Goal: Complete application form: Complete application form

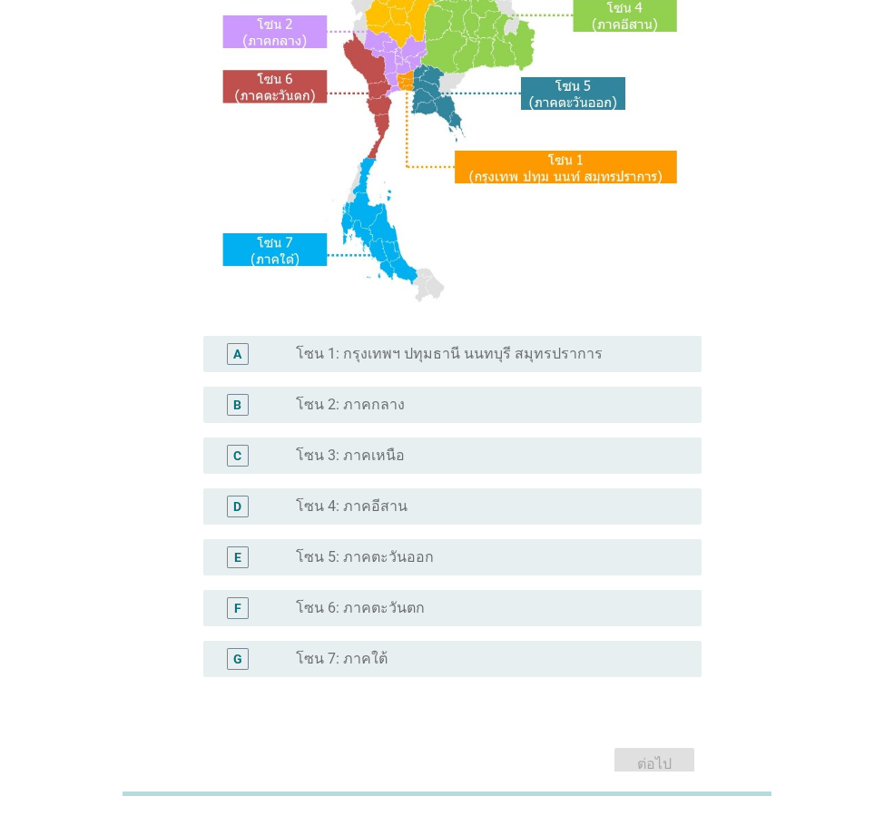
scroll to position [272, 0]
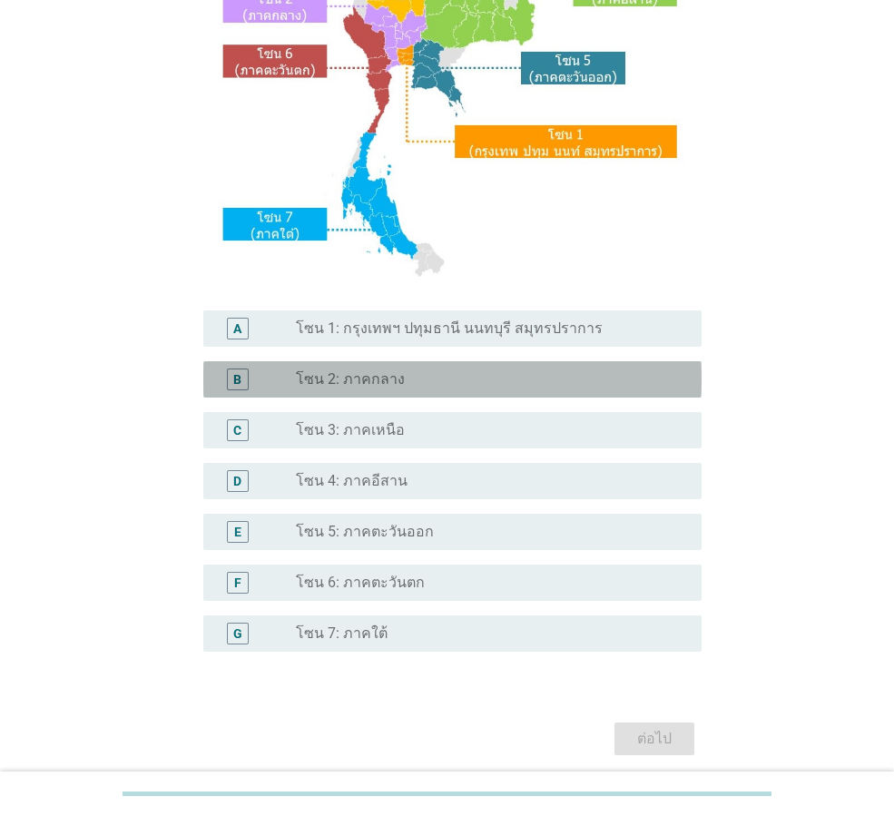
click at [381, 379] on label "โซน 2: ภาคกลาง" at bounding box center [350, 379] width 109 height 18
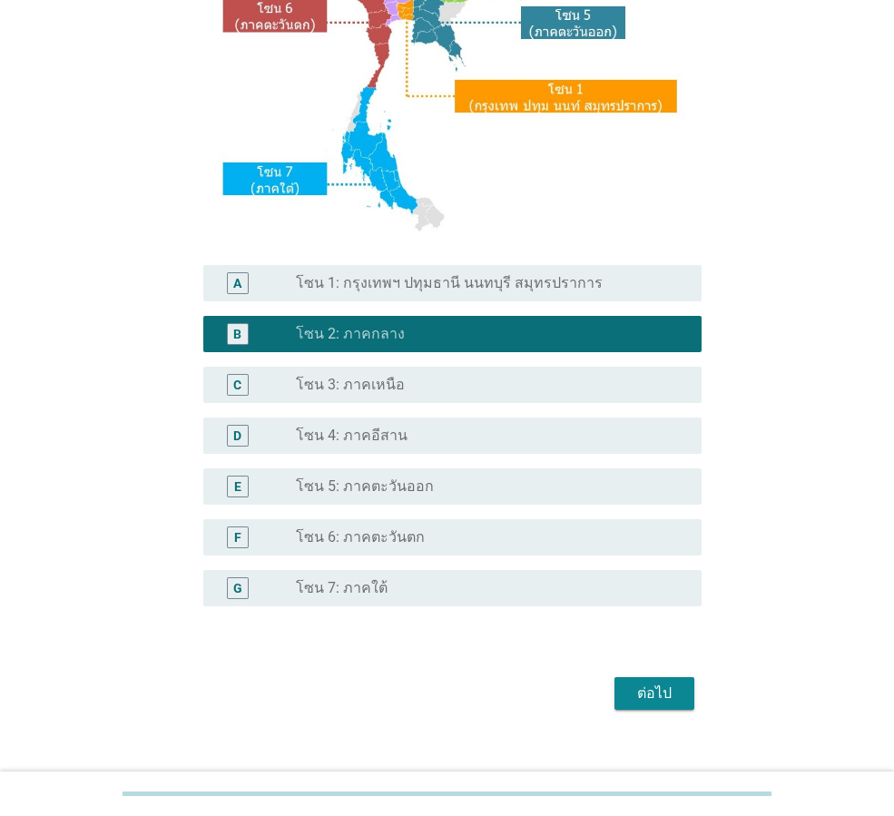
scroll to position [341, 0]
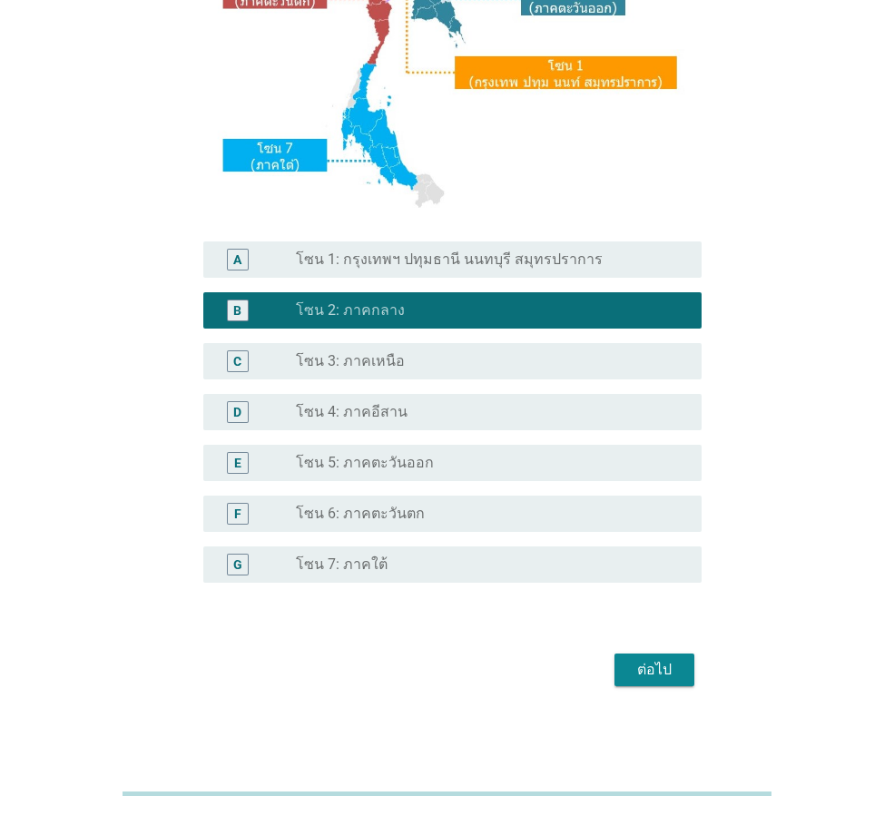
click at [647, 670] on div "ต่อไป" at bounding box center [654, 670] width 51 height 22
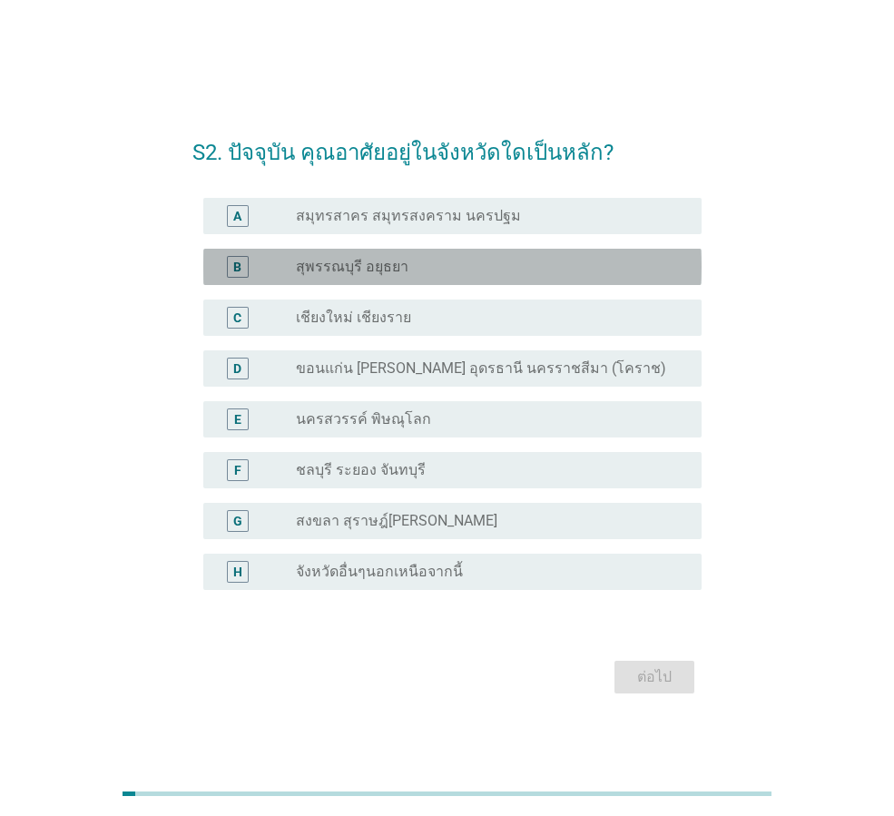
click at [375, 272] on label "สุพรรณบุรี อยุธยา" at bounding box center [352, 267] width 113 height 18
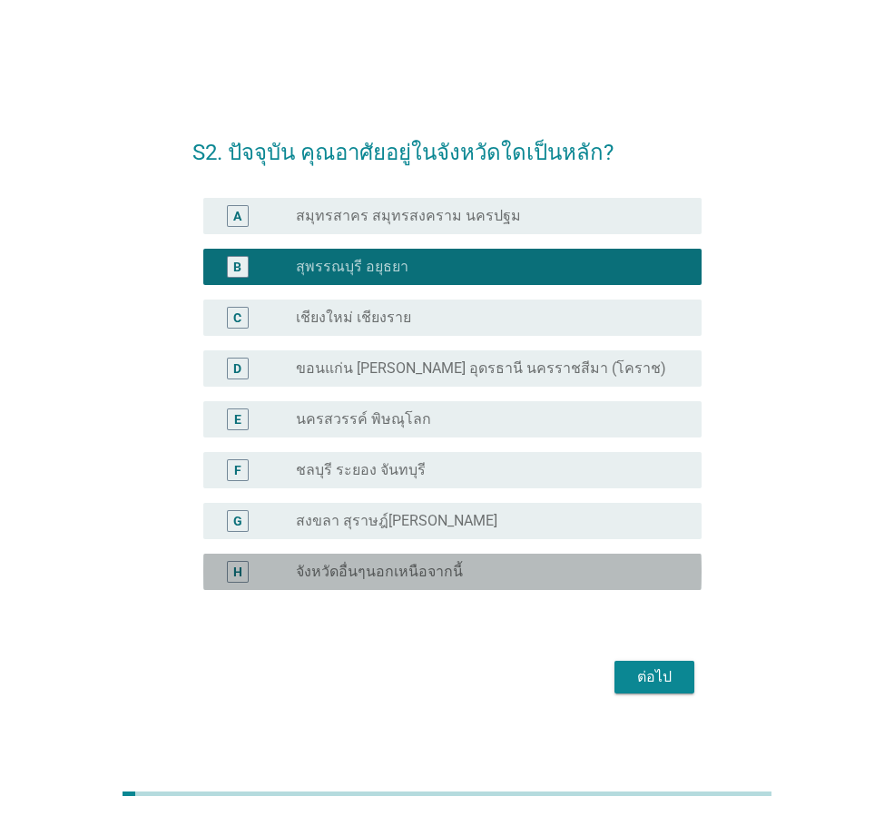
click at [371, 568] on label "จังหวัดอื่นๆนอกเหนือจากนี้" at bounding box center [379, 572] width 167 height 18
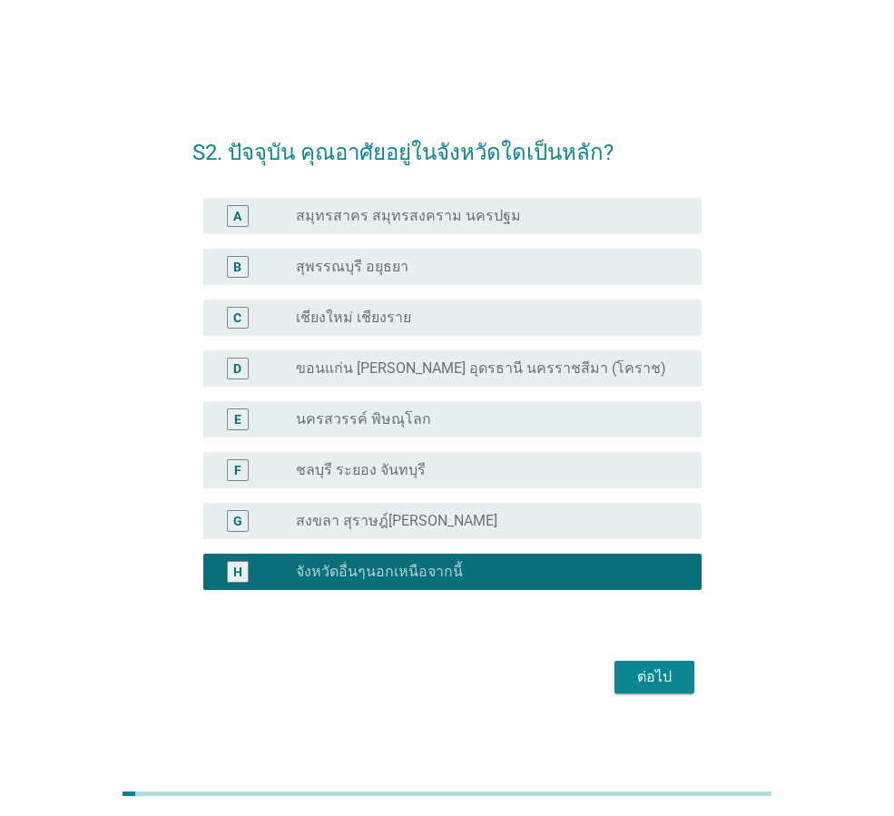
click at [387, 422] on label "นครสวรรค์ พิษณุโลก" at bounding box center [363, 419] width 135 height 18
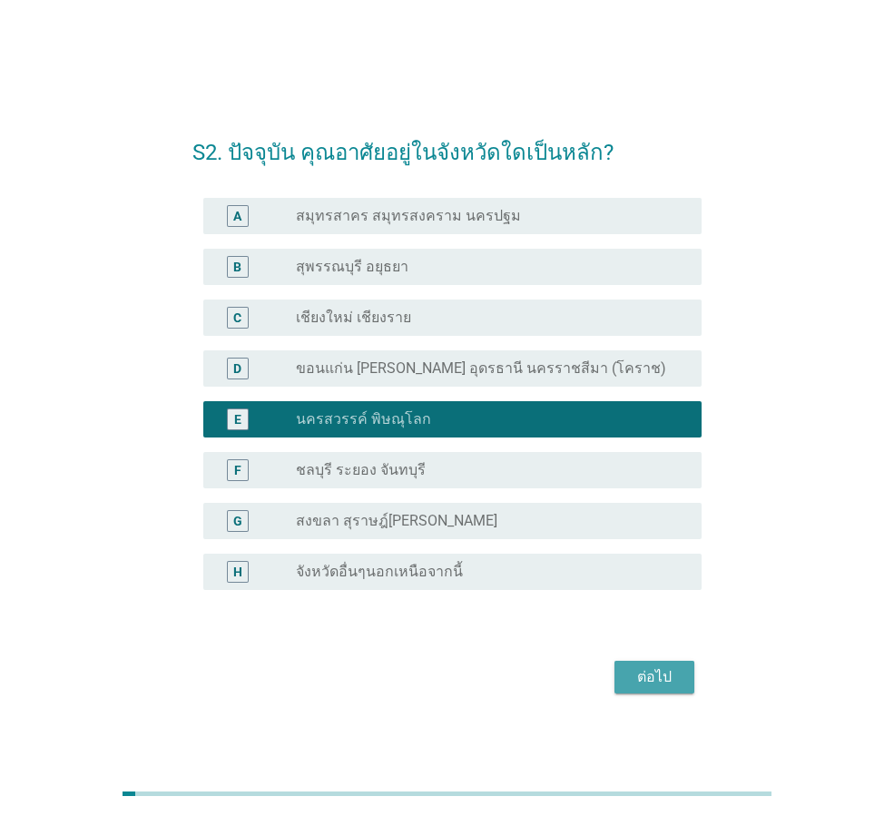
click at [652, 685] on div "ต่อไป" at bounding box center [654, 677] width 51 height 22
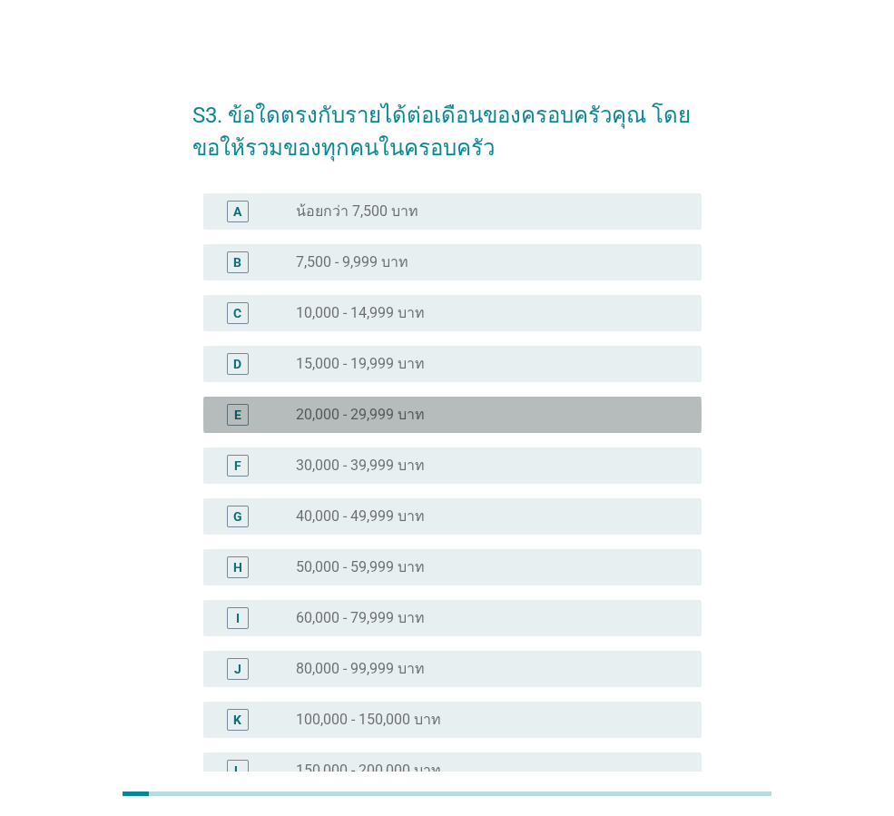
click at [347, 419] on label "20,000 - 29,999 บาท" at bounding box center [360, 415] width 129 height 18
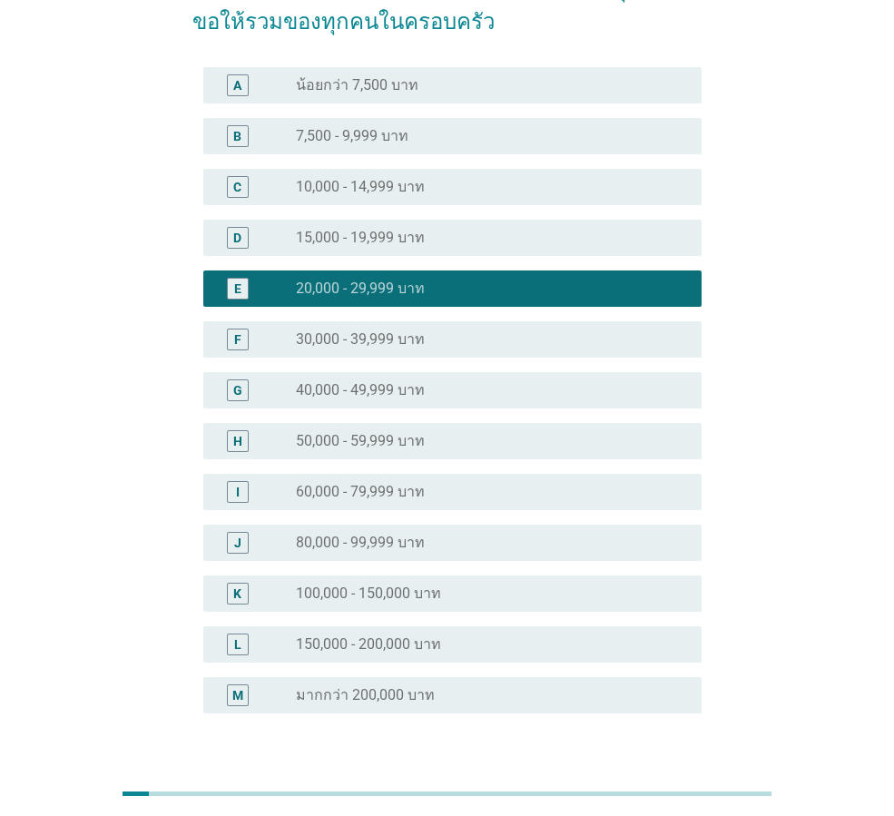
scroll to position [257, 0]
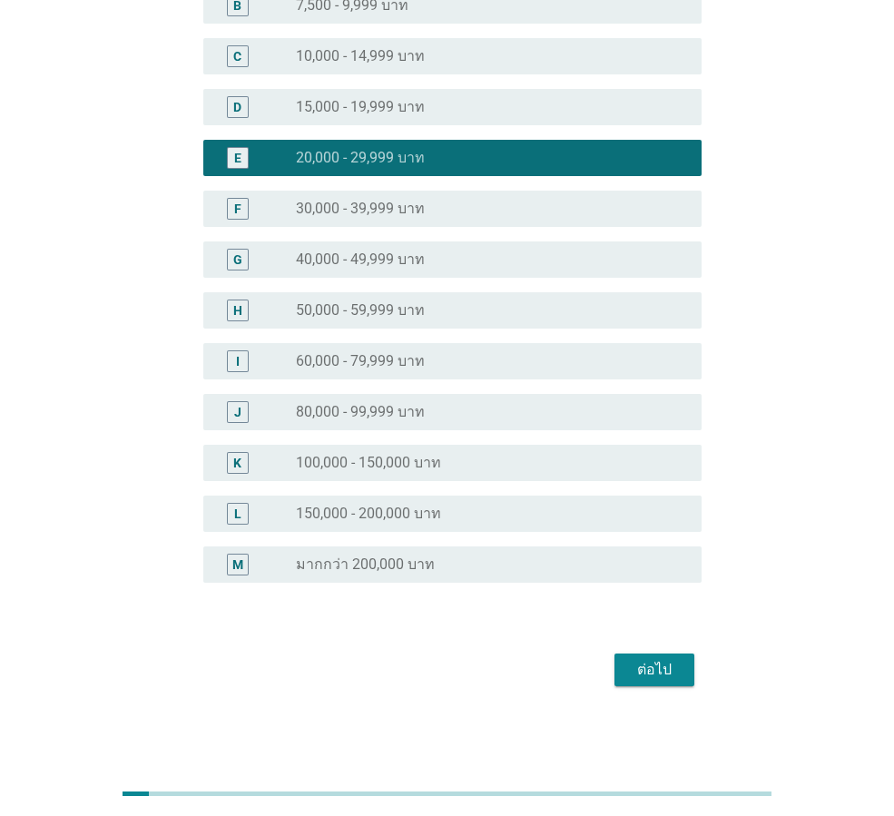
click at [635, 656] on button "ต่อไป" at bounding box center [655, 670] width 80 height 33
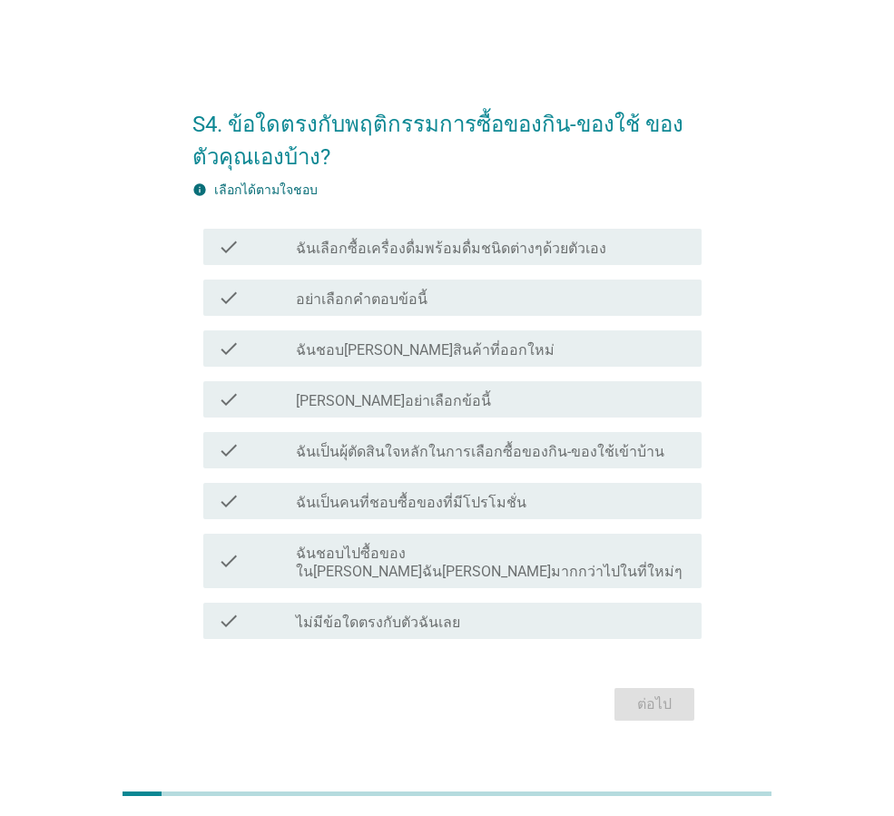
scroll to position [44, 0]
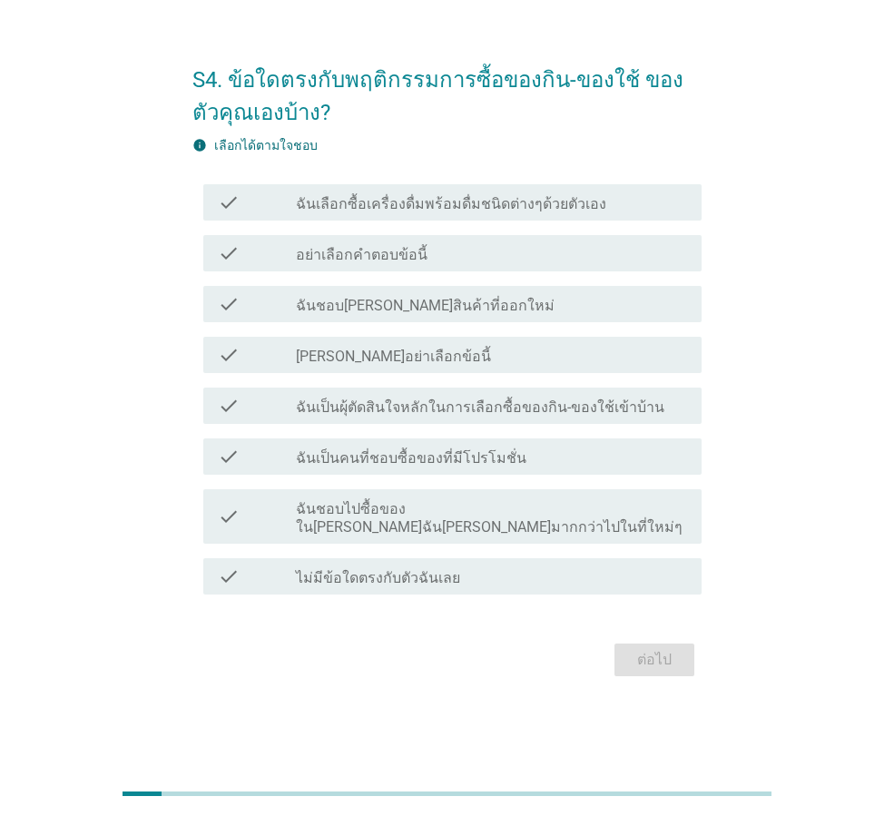
click at [665, 654] on div "ต่อไป" at bounding box center [446, 660] width 509 height 44
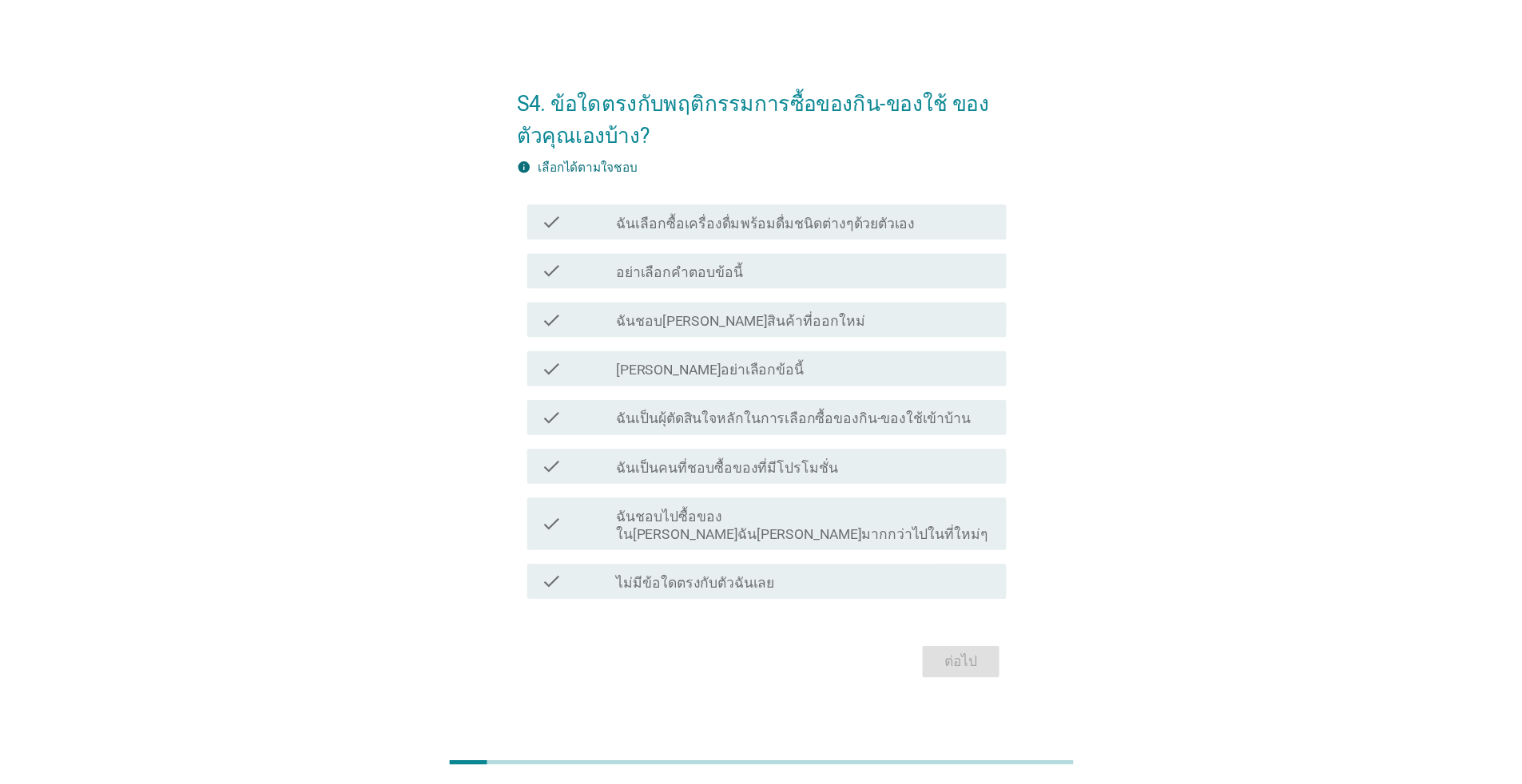
scroll to position [0, 0]
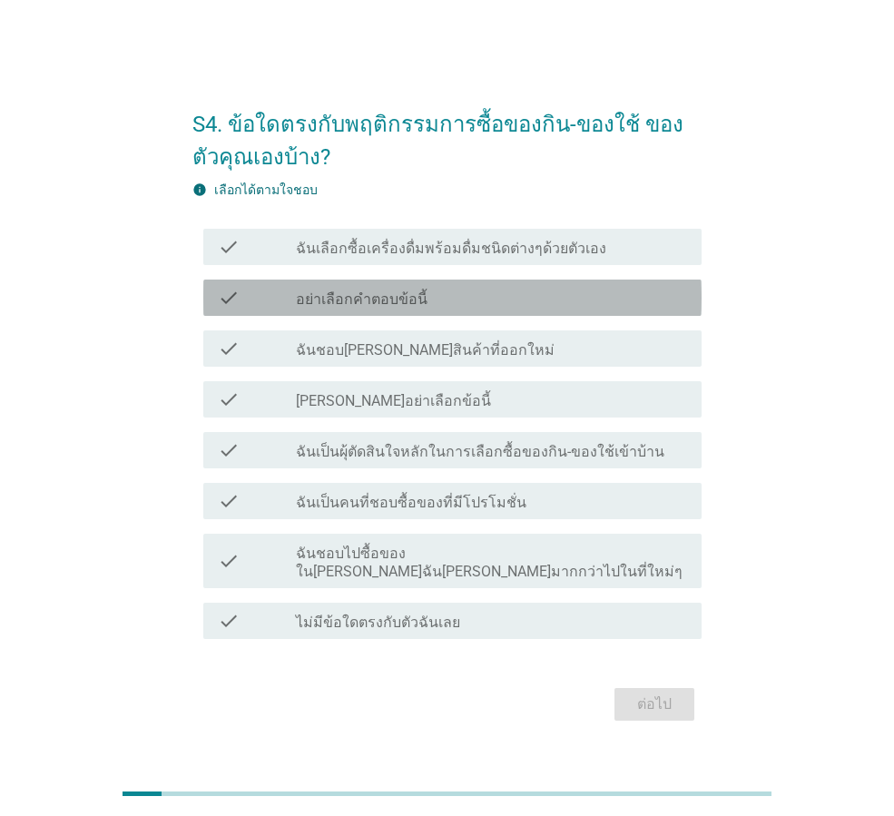
click at [315, 309] on label "อย่าเลือกคำตอบข้อนี้" at bounding box center [362, 300] width 132 height 18
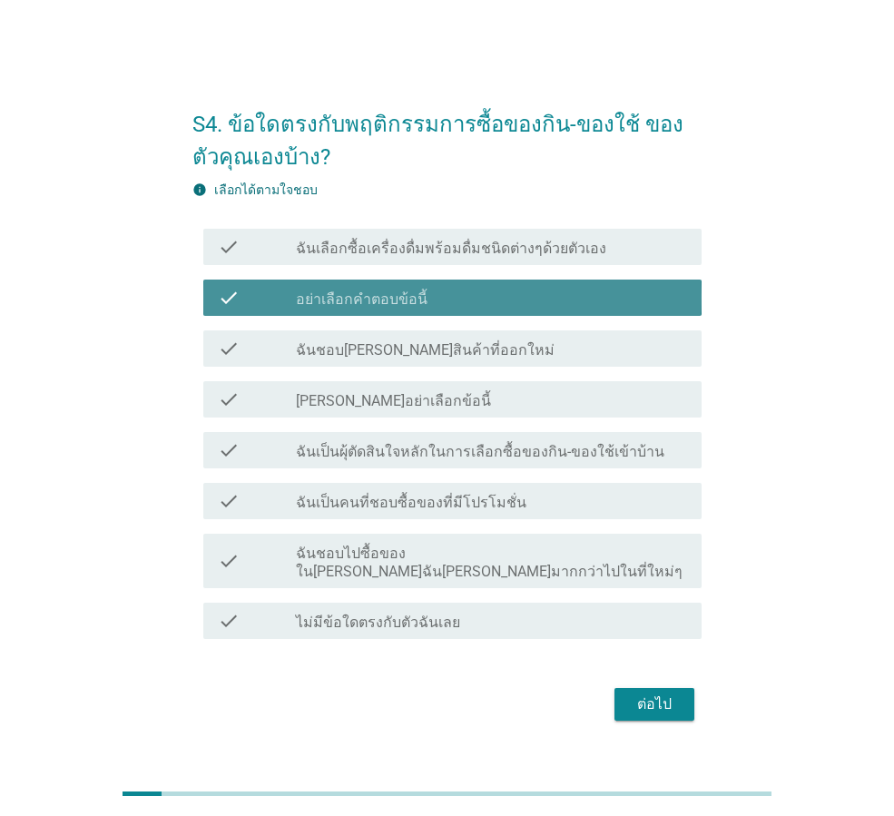
click at [330, 304] on label "อย่าเลือกคำตอบข้อนี้" at bounding box center [362, 300] width 132 height 18
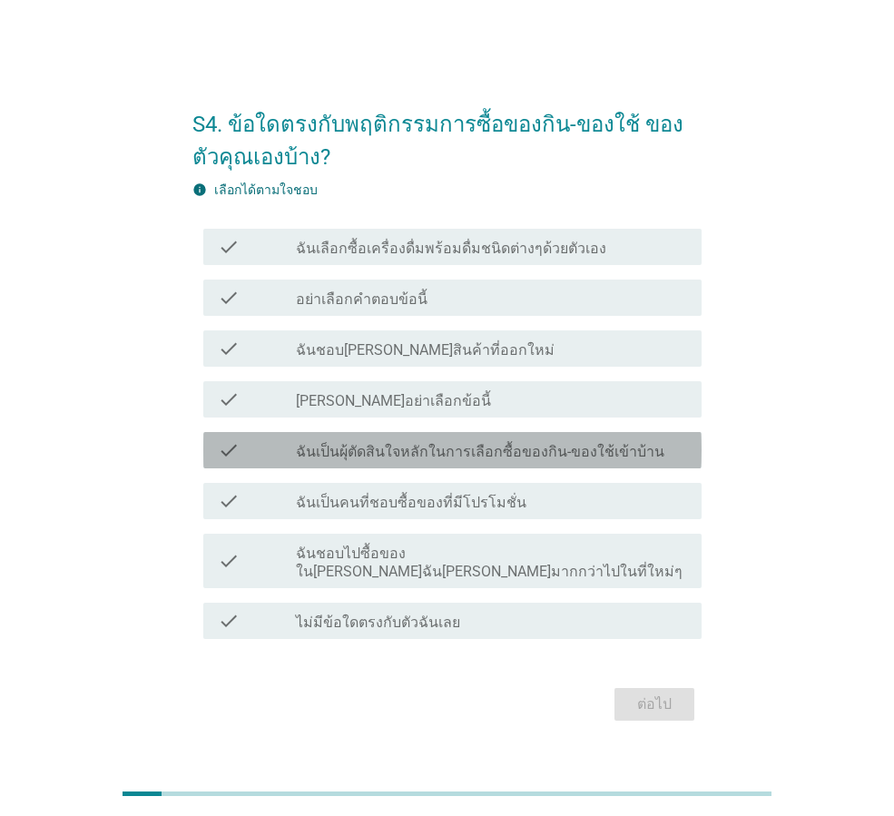
click at [416, 455] on label "ฉันเป็นผุ้ตัดสินใจหลักในการเลือกซื้อของกิน-ของใช้เข้าบ้าน" at bounding box center [480, 452] width 369 height 18
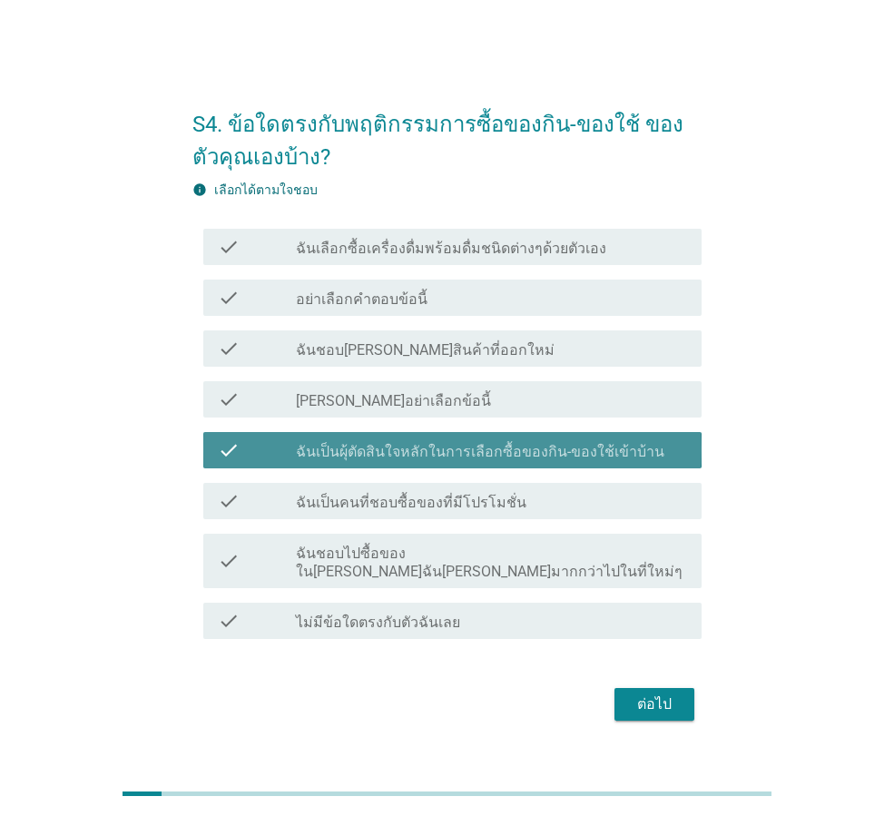
click at [416, 455] on label "ฉันเป็นผุ้ตัดสินใจหลักในการเลือกซื้อของกิน-ของใช้เข้าบ้าน" at bounding box center [480, 452] width 369 height 18
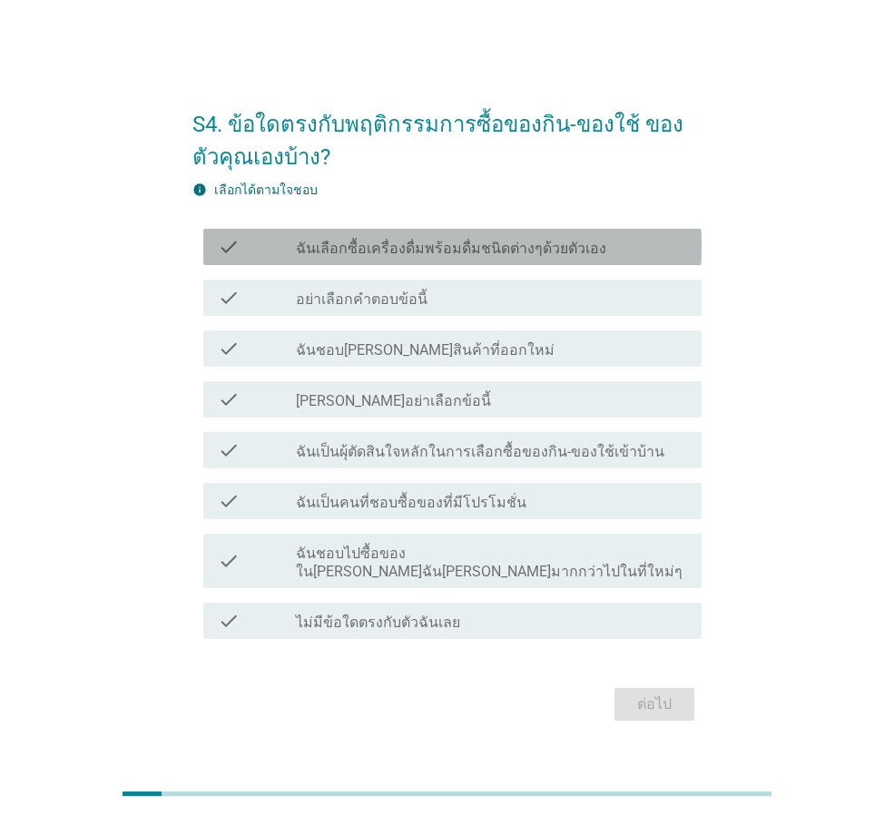
click at [490, 258] on label "ฉันเลือกซื้อเครื่องดื่มพร้อมดื่มชนิดต่างๆด้วยตัวเอง" at bounding box center [451, 249] width 310 height 18
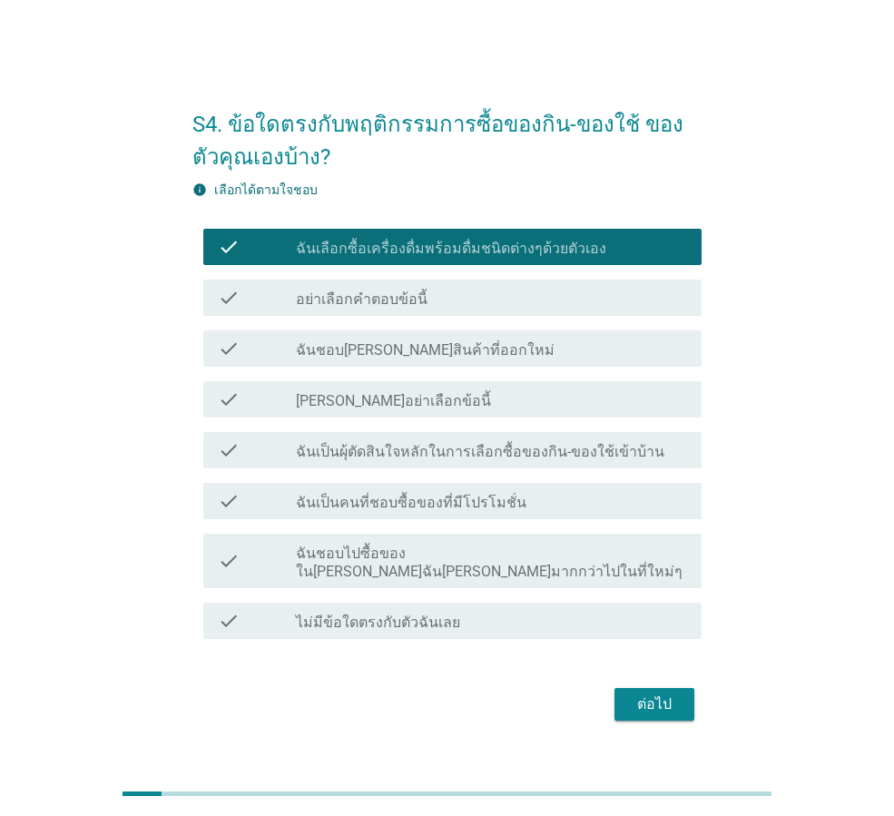
click at [582, 568] on label "ฉันชอบไปซื้อของใน[PERSON_NAME]ฉัน[PERSON_NAME]มากกว่าไปในที่ใหม่ๆ" at bounding box center [491, 563] width 391 height 36
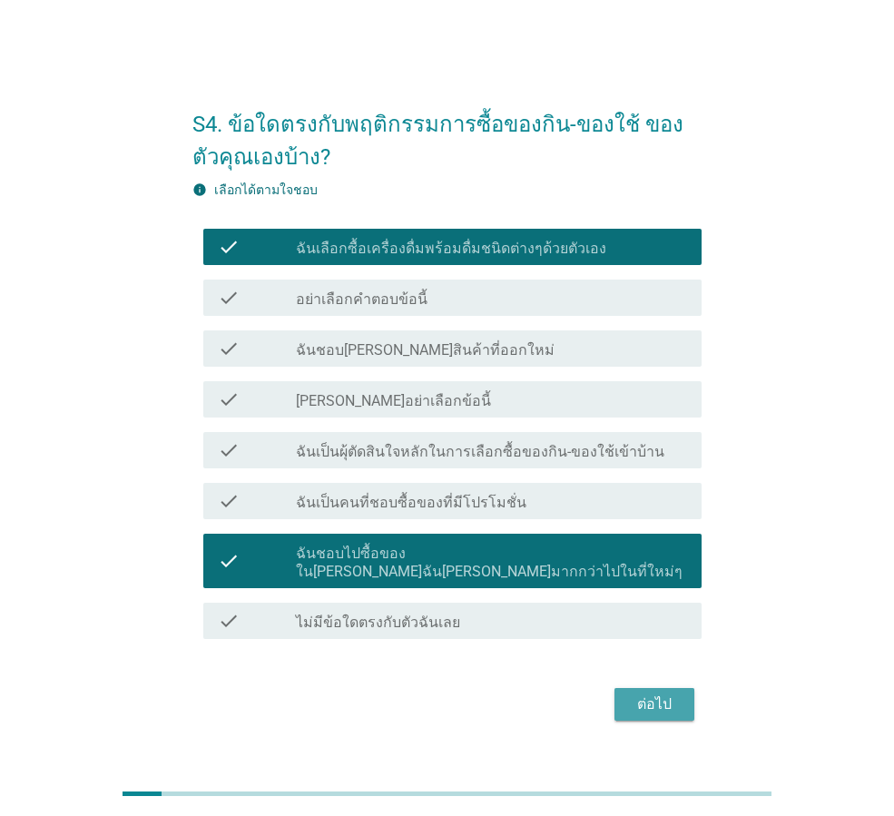
click at [633, 694] on div "ต่อไป" at bounding box center [654, 705] width 51 height 22
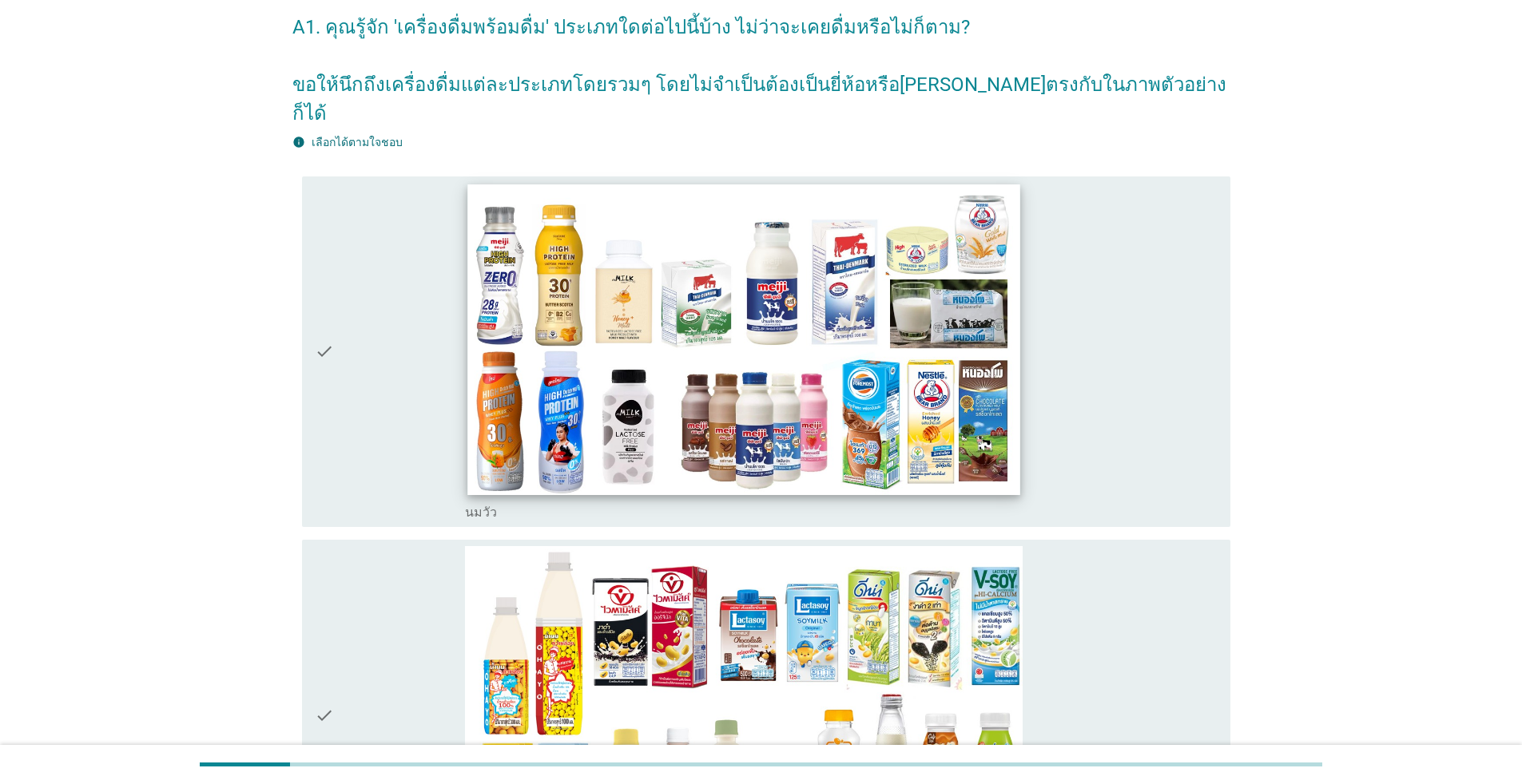
scroll to position [160, 0]
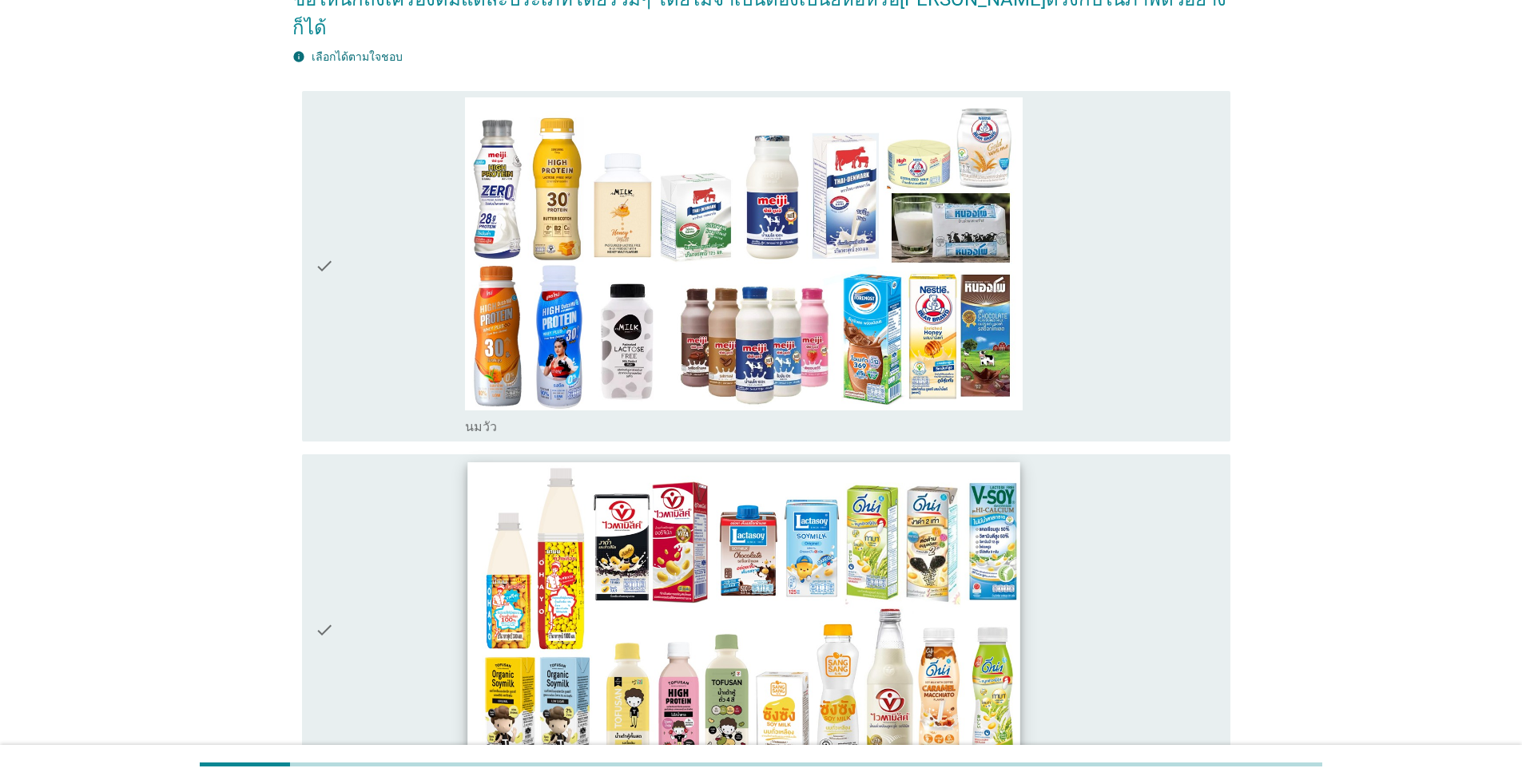
click at [724, 568] on img at bounding box center [743, 618] width 552 height 311
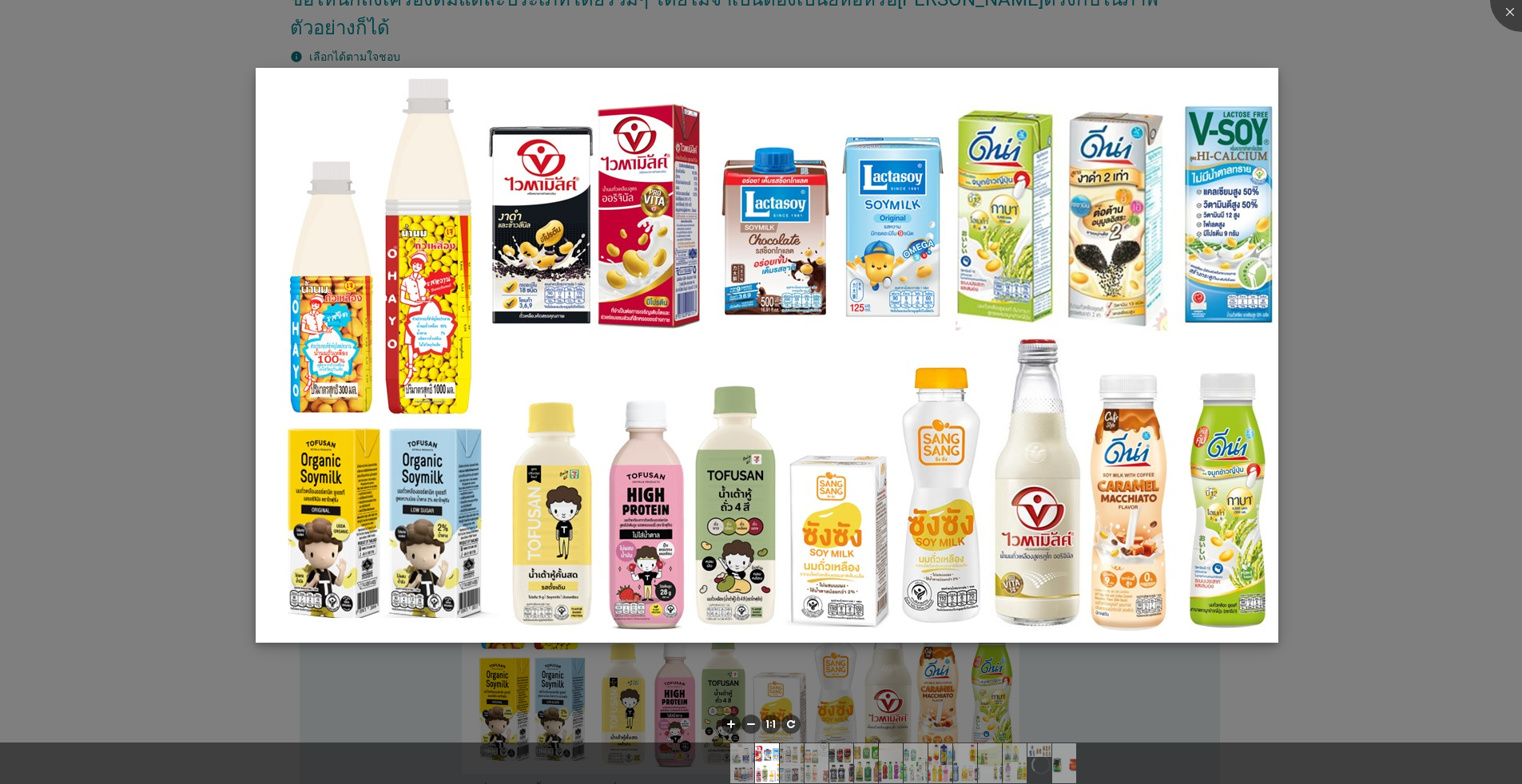
click at [607, 504] on img at bounding box center [768, 355] width 1023 height 575
click at [119, 395] on div at bounding box center [761, 392] width 1522 height 784
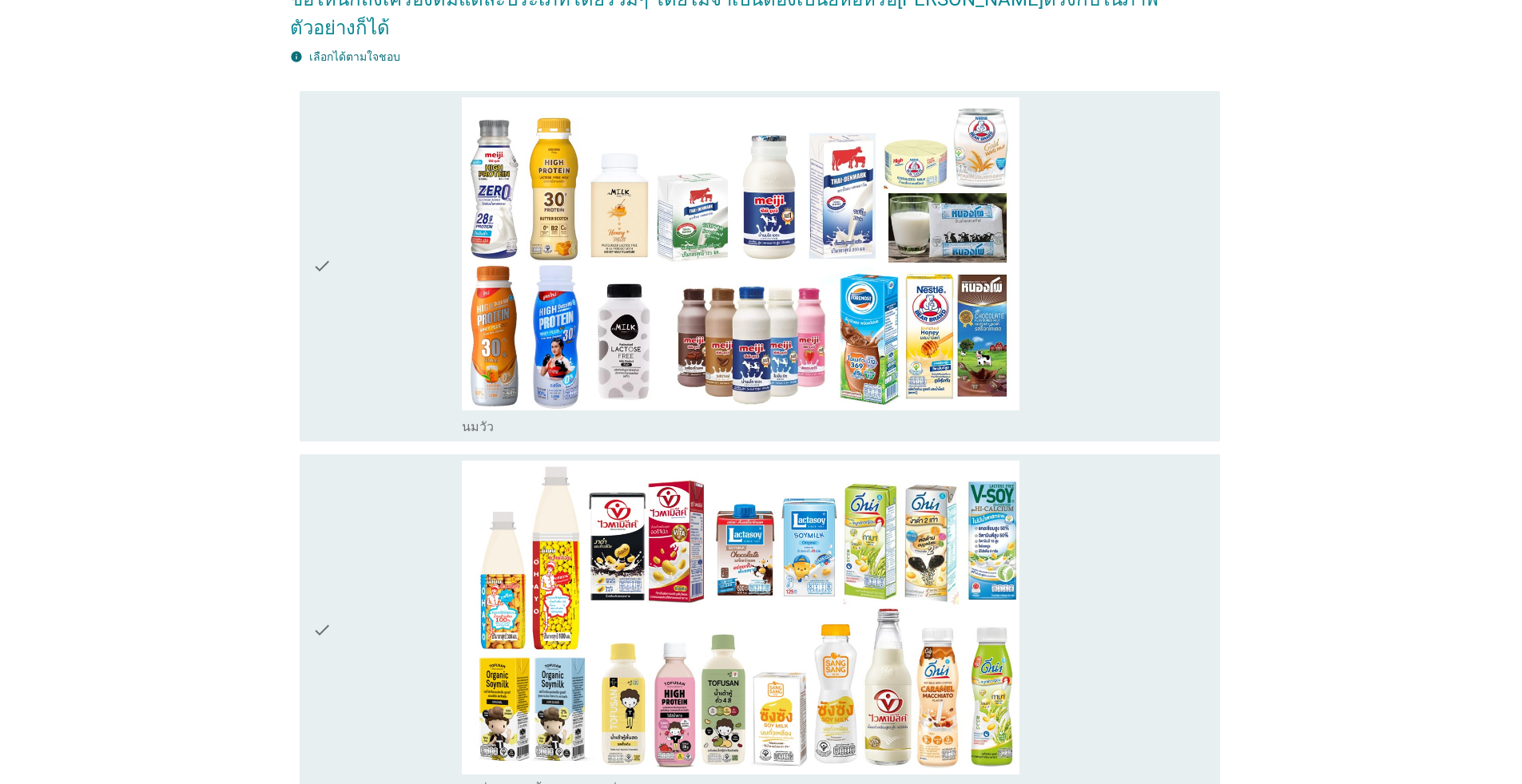
click at [786, 309] on div at bounding box center [761, 392] width 1522 height 784
click at [747, 597] on img at bounding box center [768, 355] width 1023 height 575
click at [786, 18] on div at bounding box center [1522, 0] width 64 height 64
click at [786, 166] on div at bounding box center [761, 392] width 1522 height 784
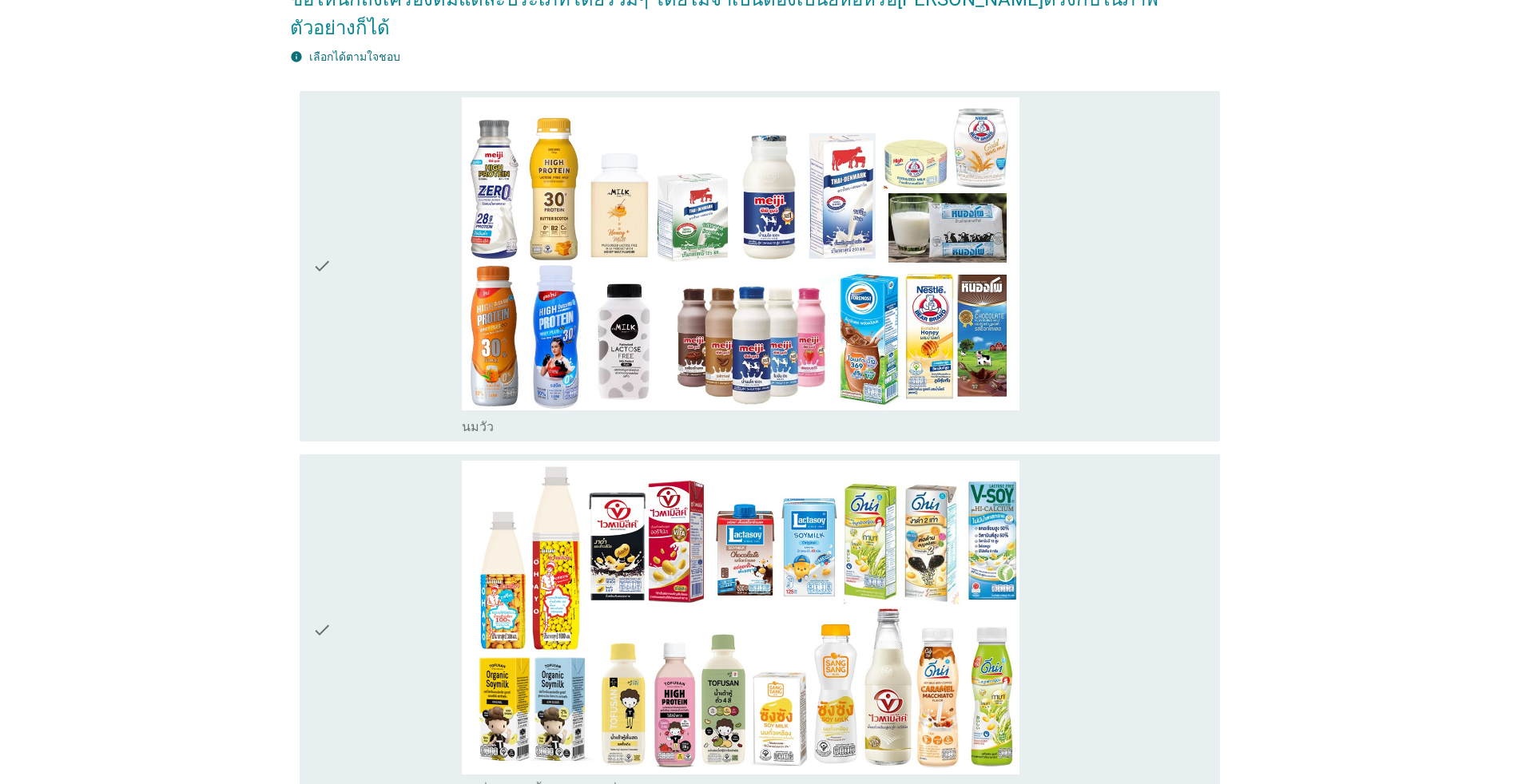
click at [786, 166] on div at bounding box center [761, 392] width 1522 height 784
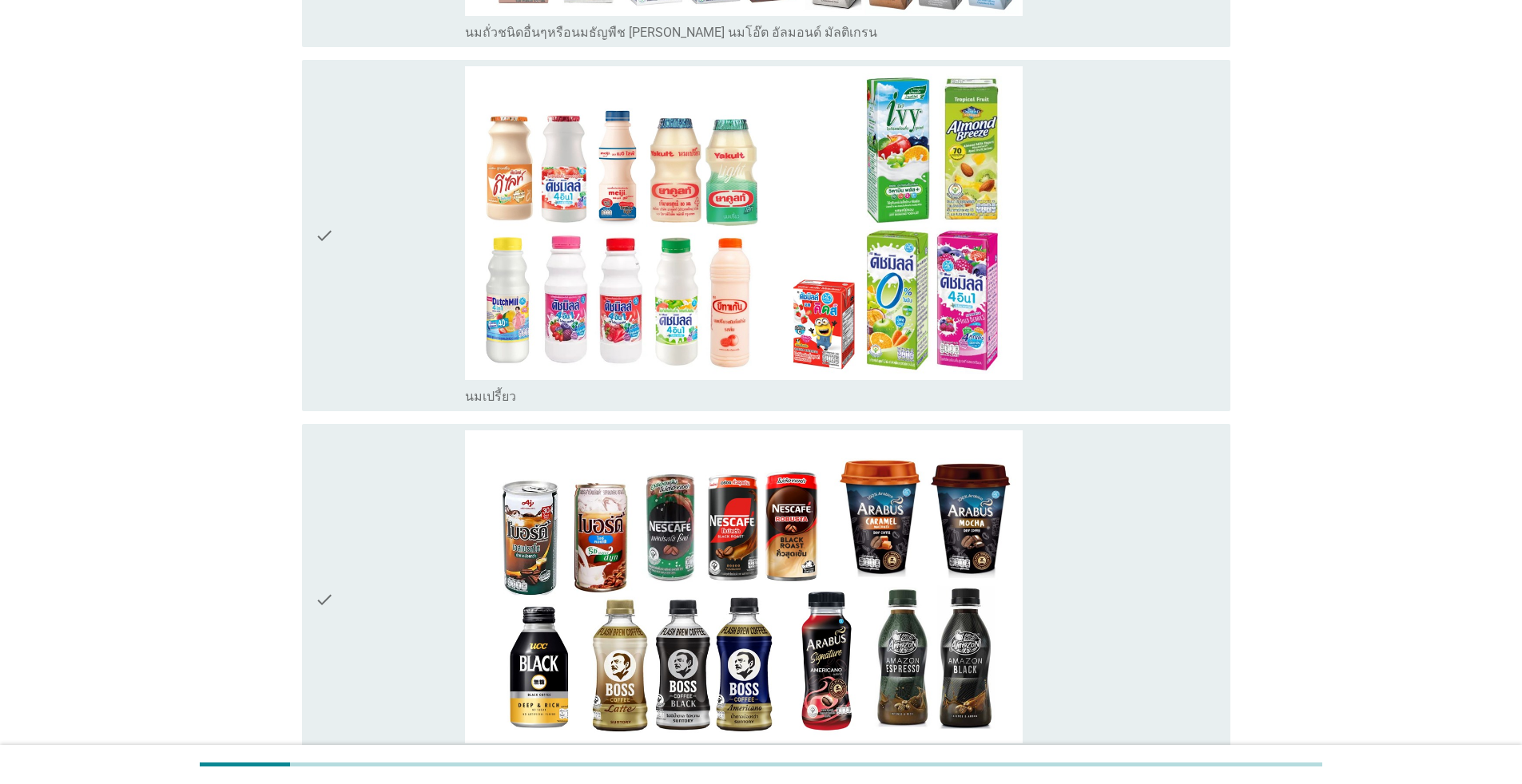
scroll to position [1438, 0]
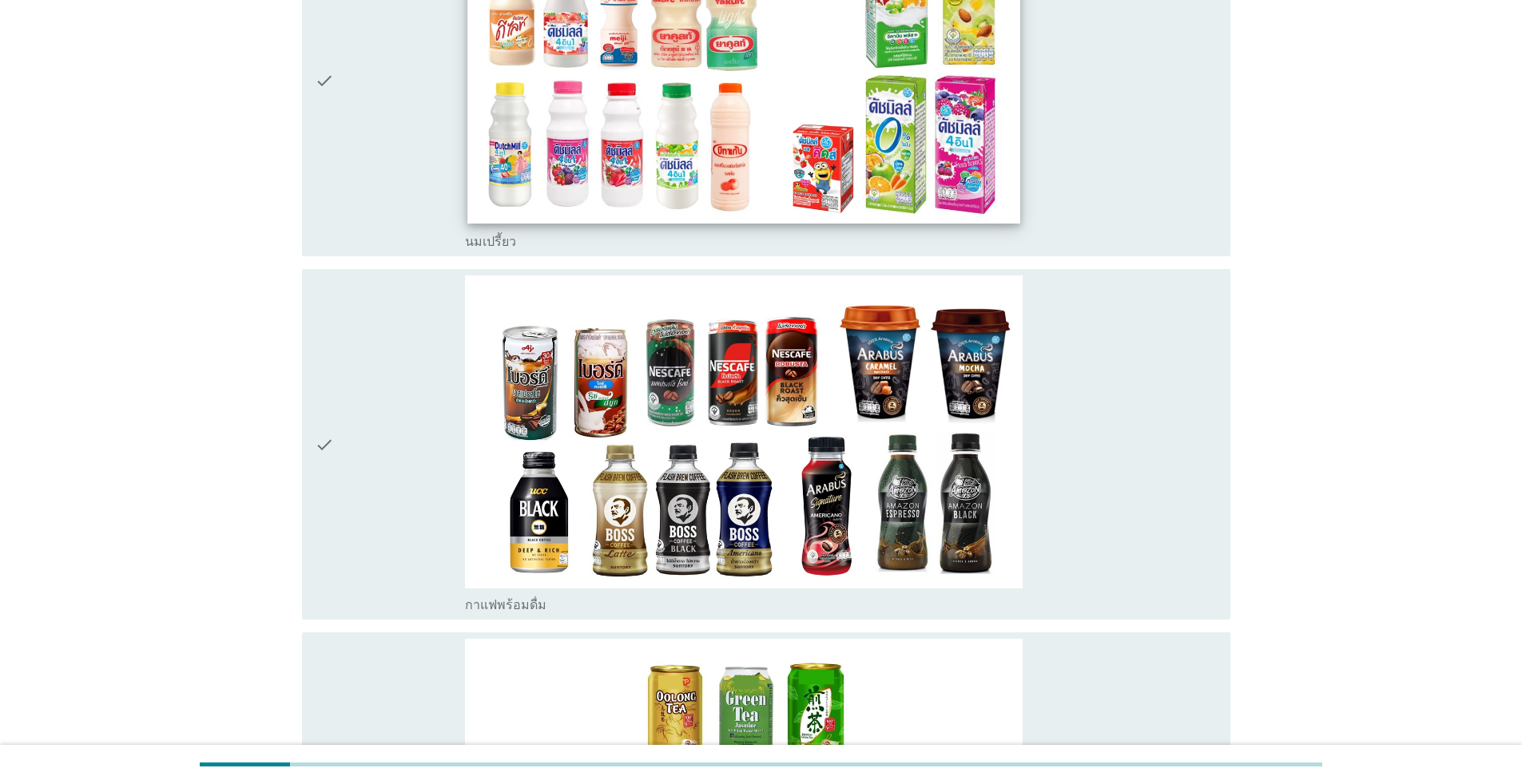
click at [555, 96] on img at bounding box center [743, 68] width 552 height 311
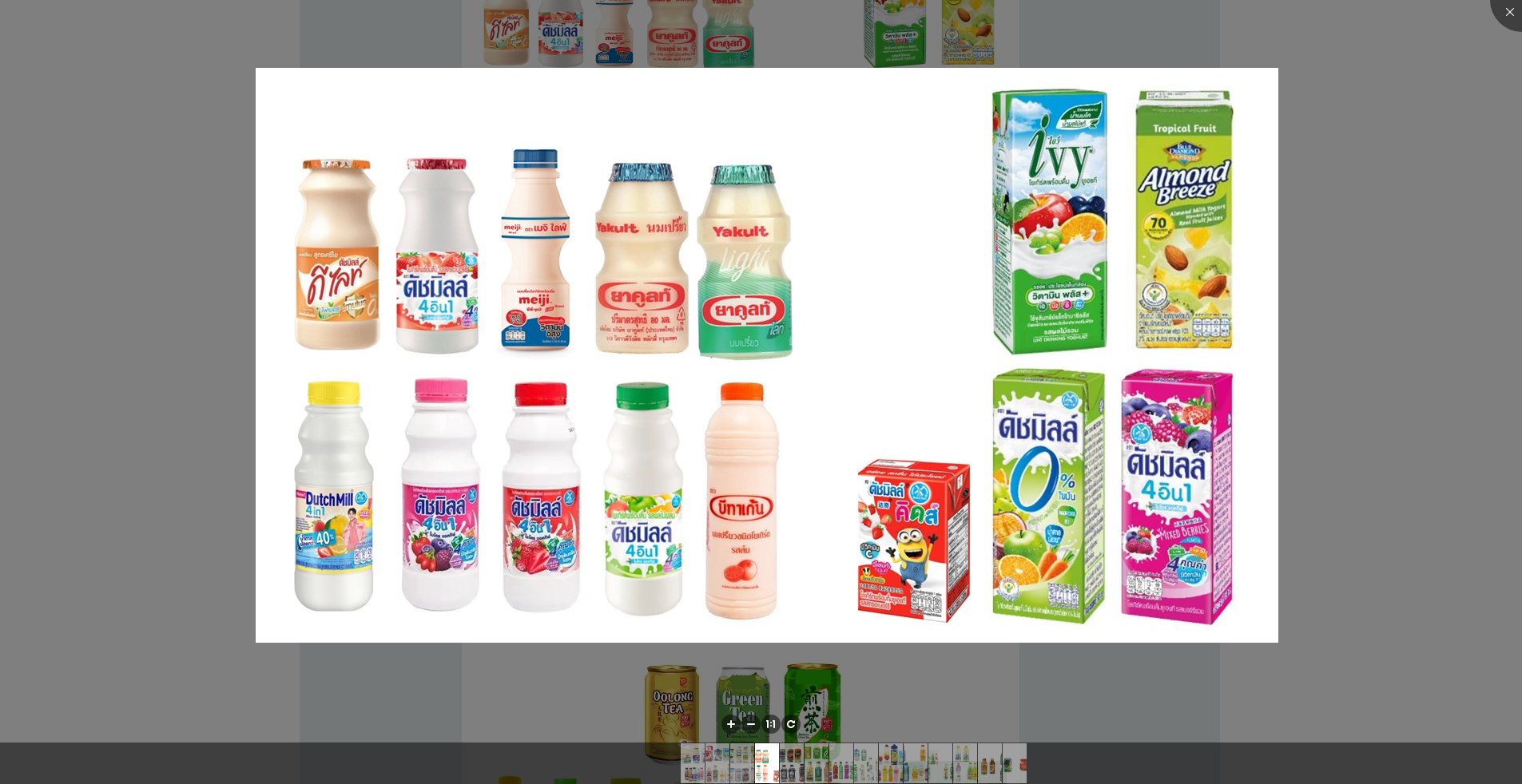
click at [786, 353] on div at bounding box center [761, 392] width 1522 height 784
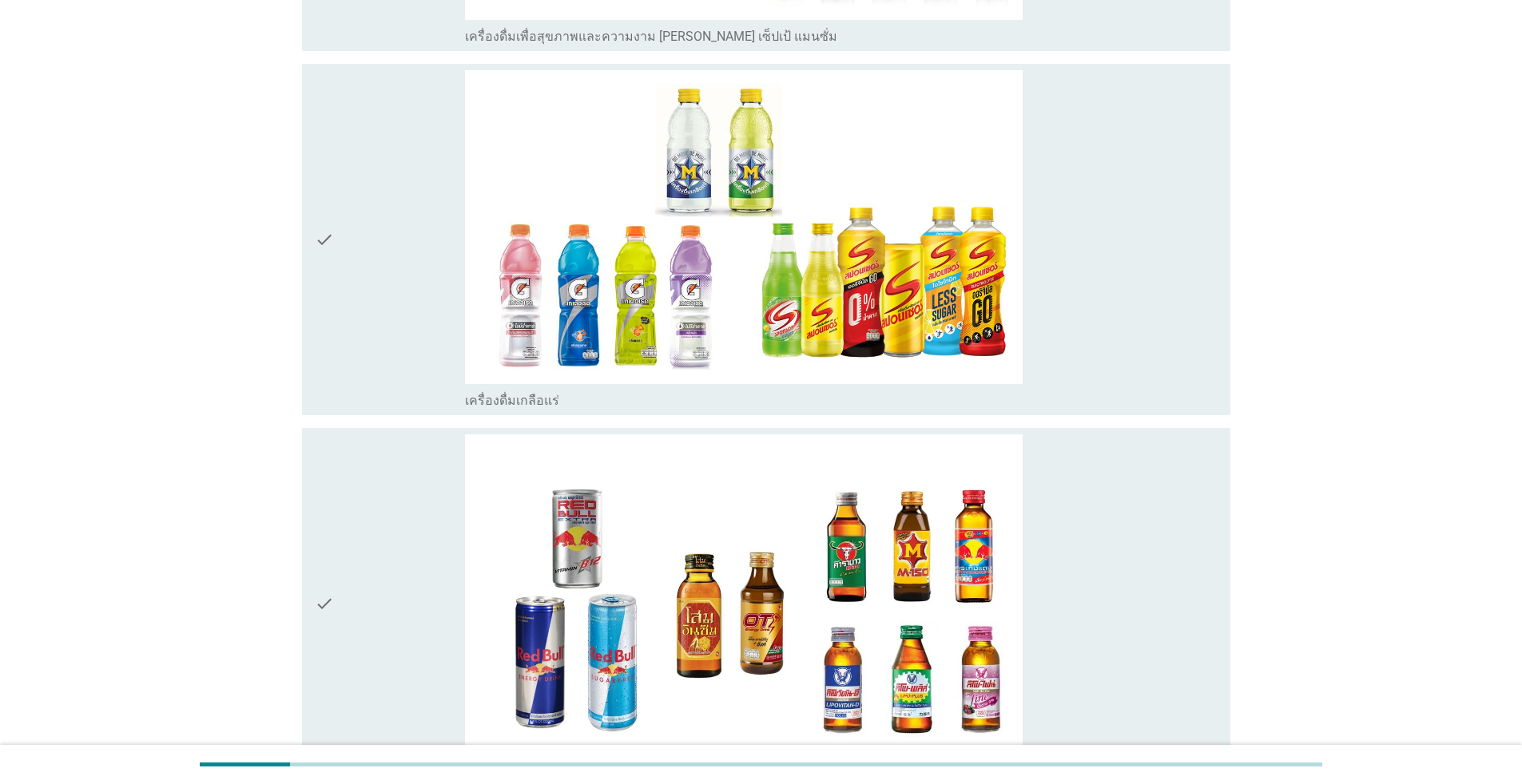
scroll to position [4313, 0]
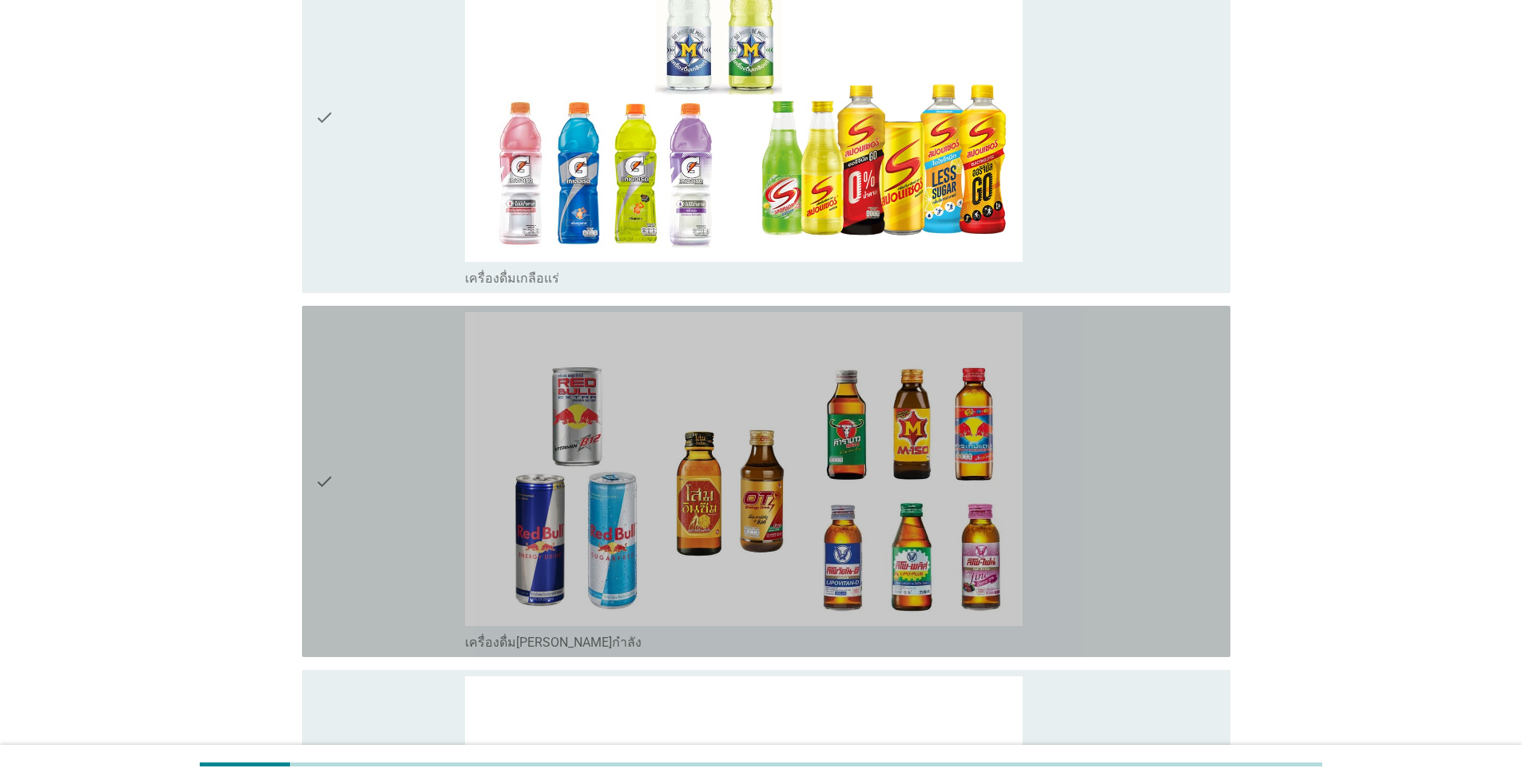
click at [319, 452] on icon "check" at bounding box center [325, 481] width 19 height 339
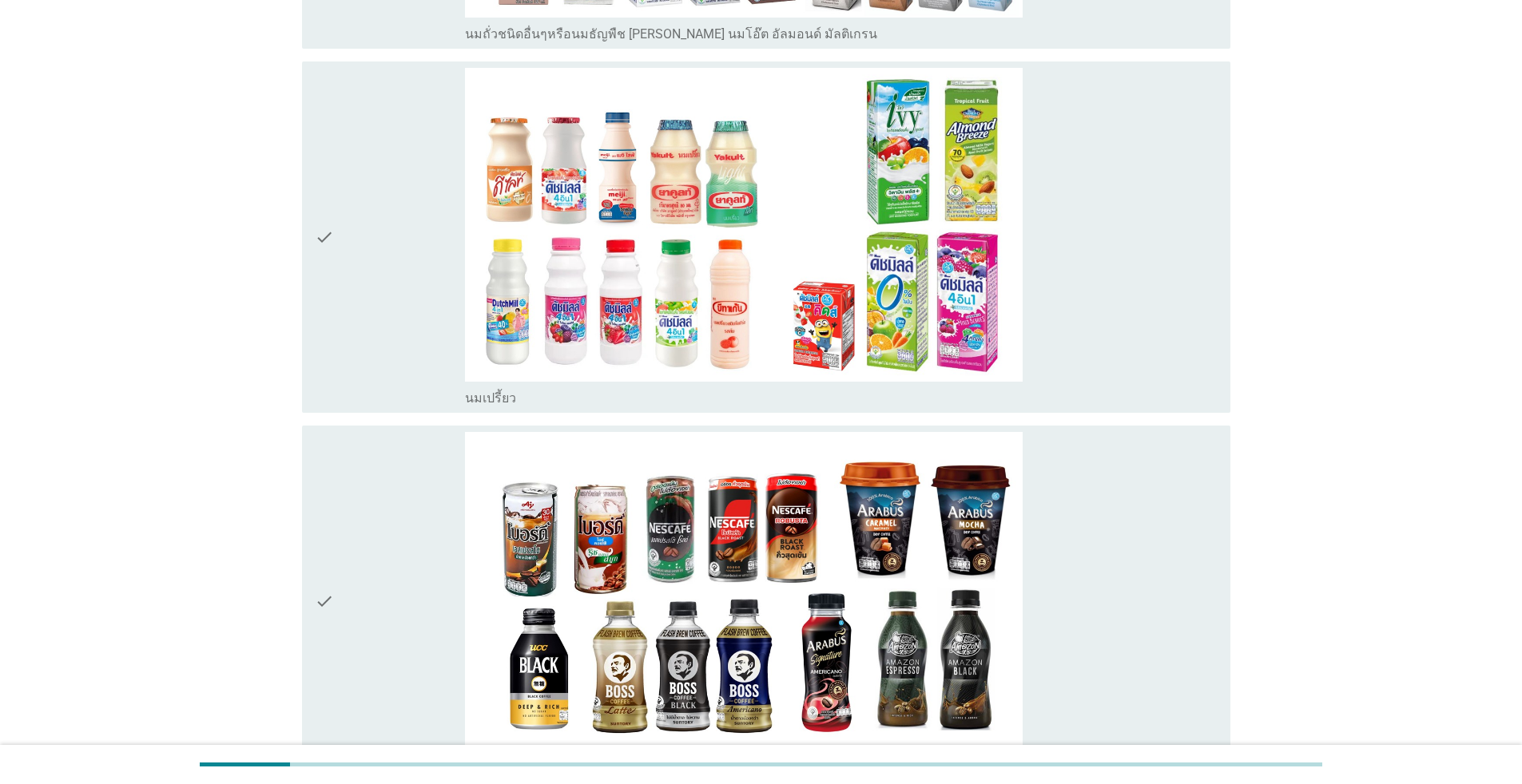
scroll to position [1279, 0]
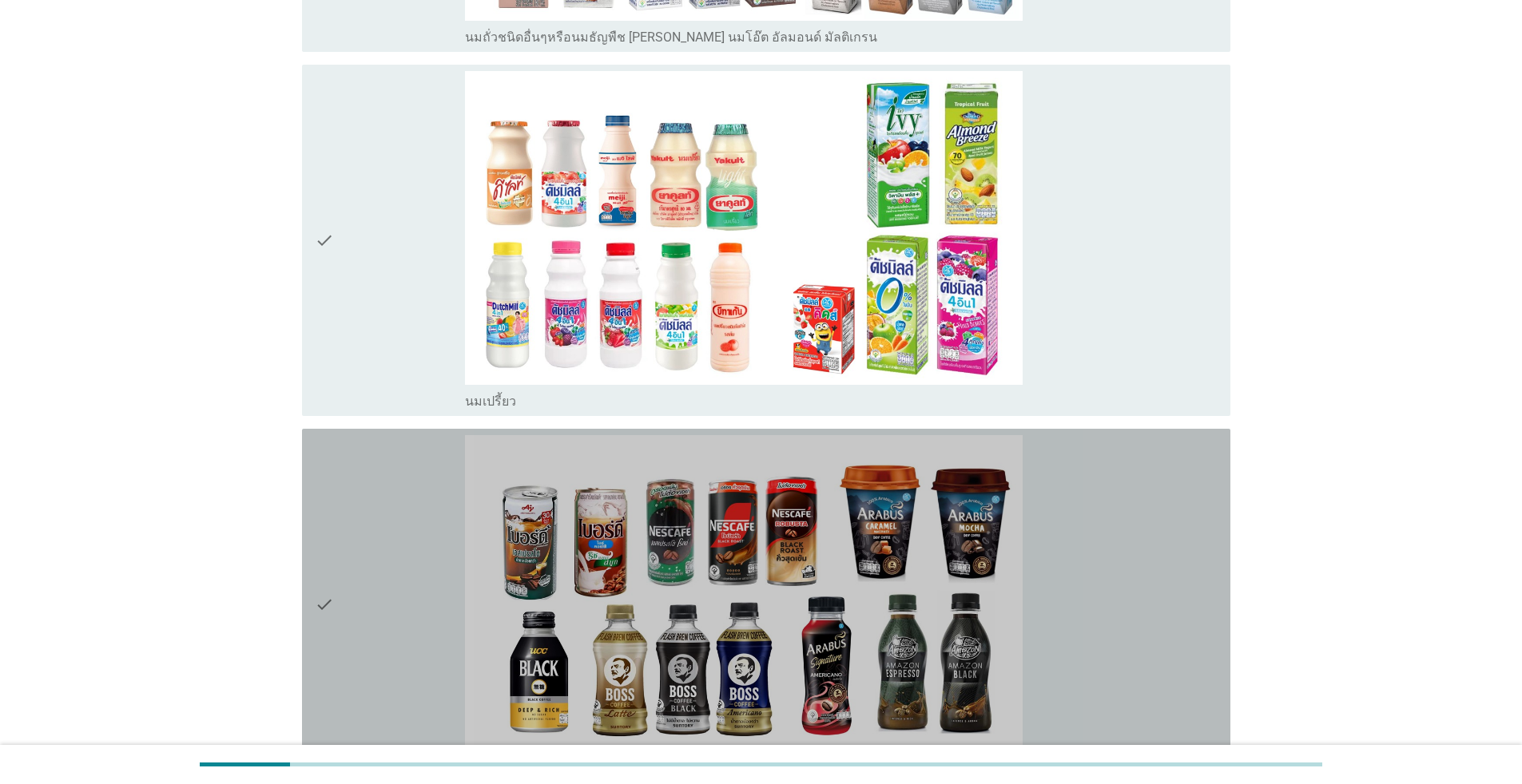
click at [327, 573] on icon "check" at bounding box center [325, 604] width 19 height 339
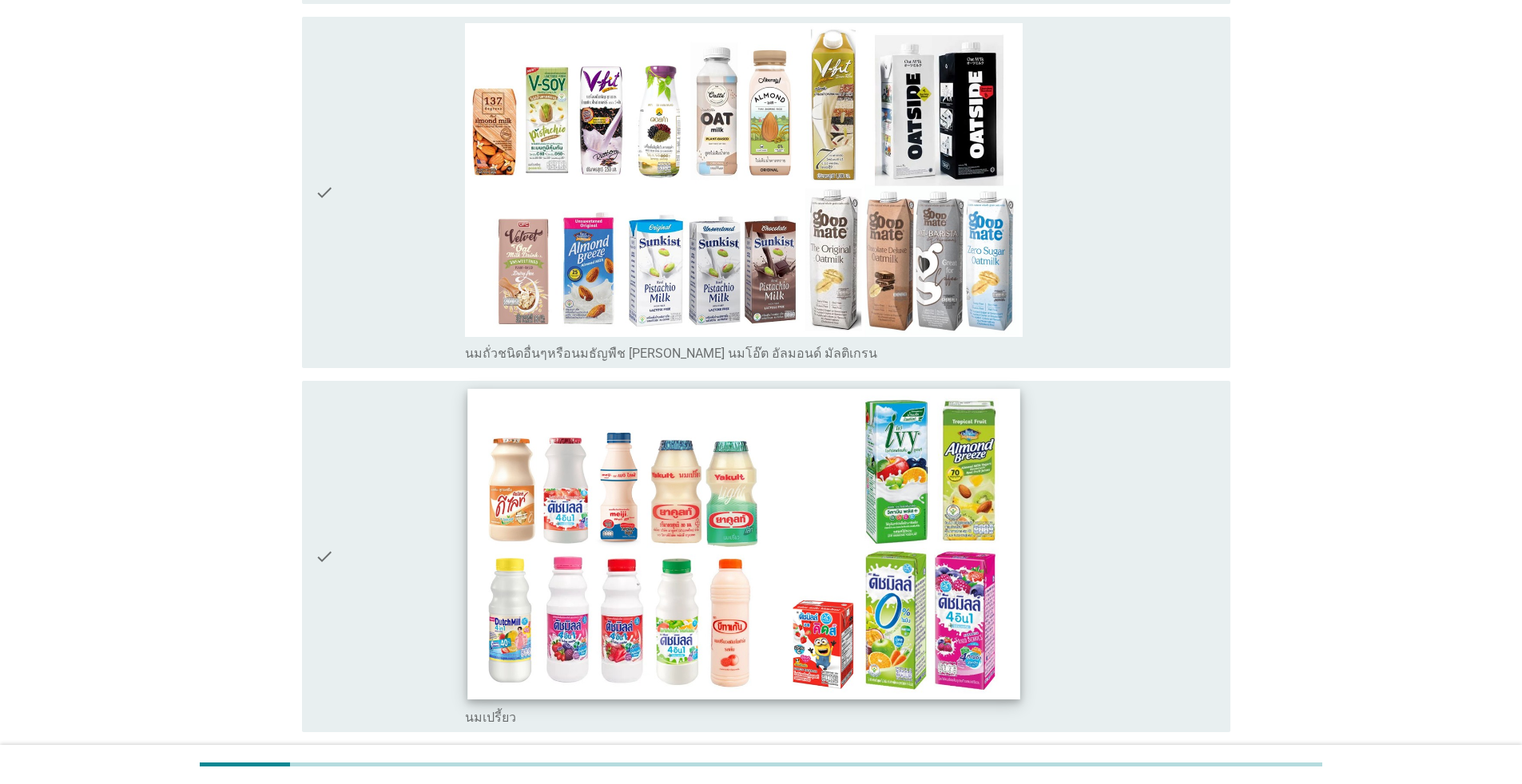
scroll to position [958, 0]
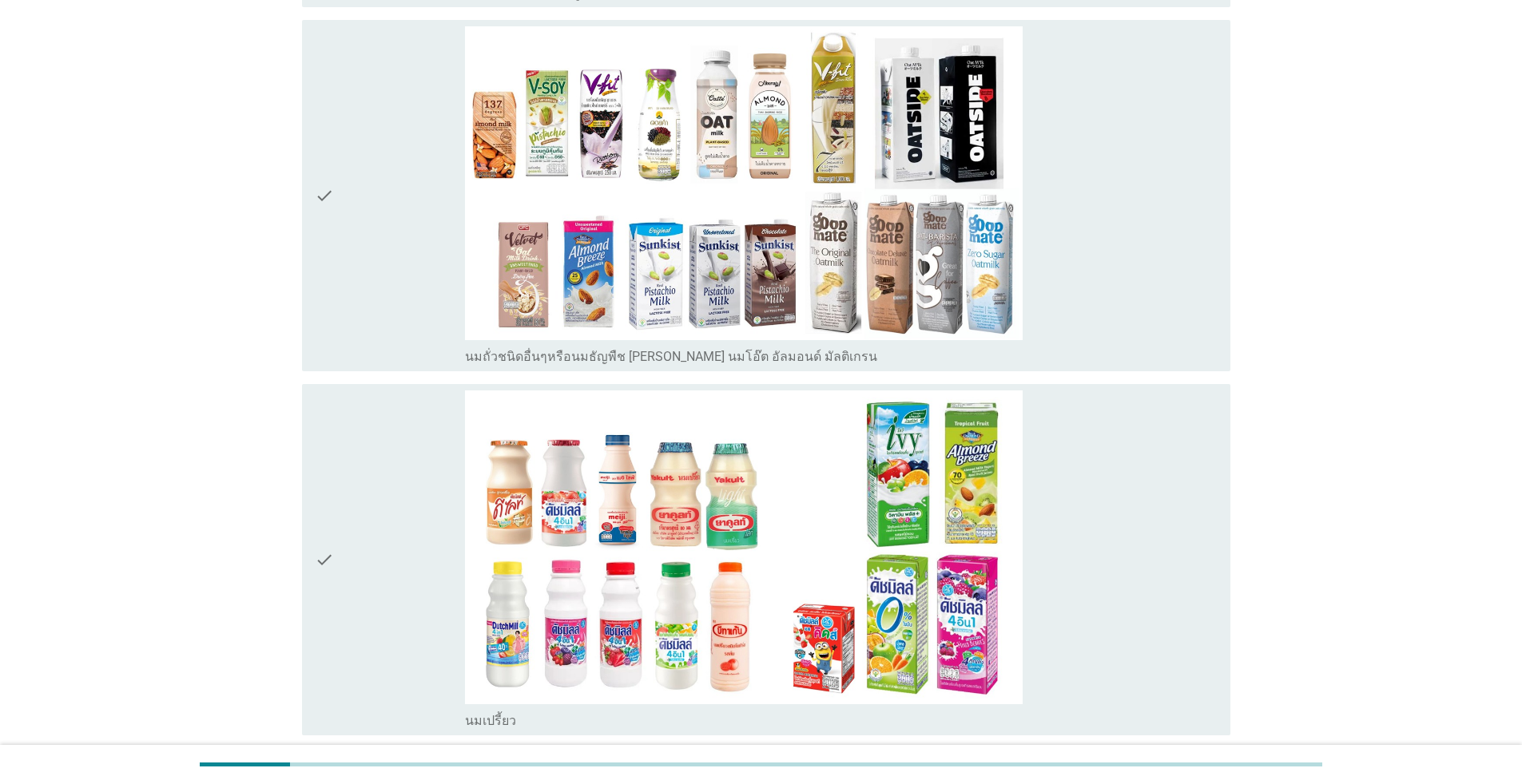
click at [324, 529] on icon "check" at bounding box center [325, 560] width 19 height 339
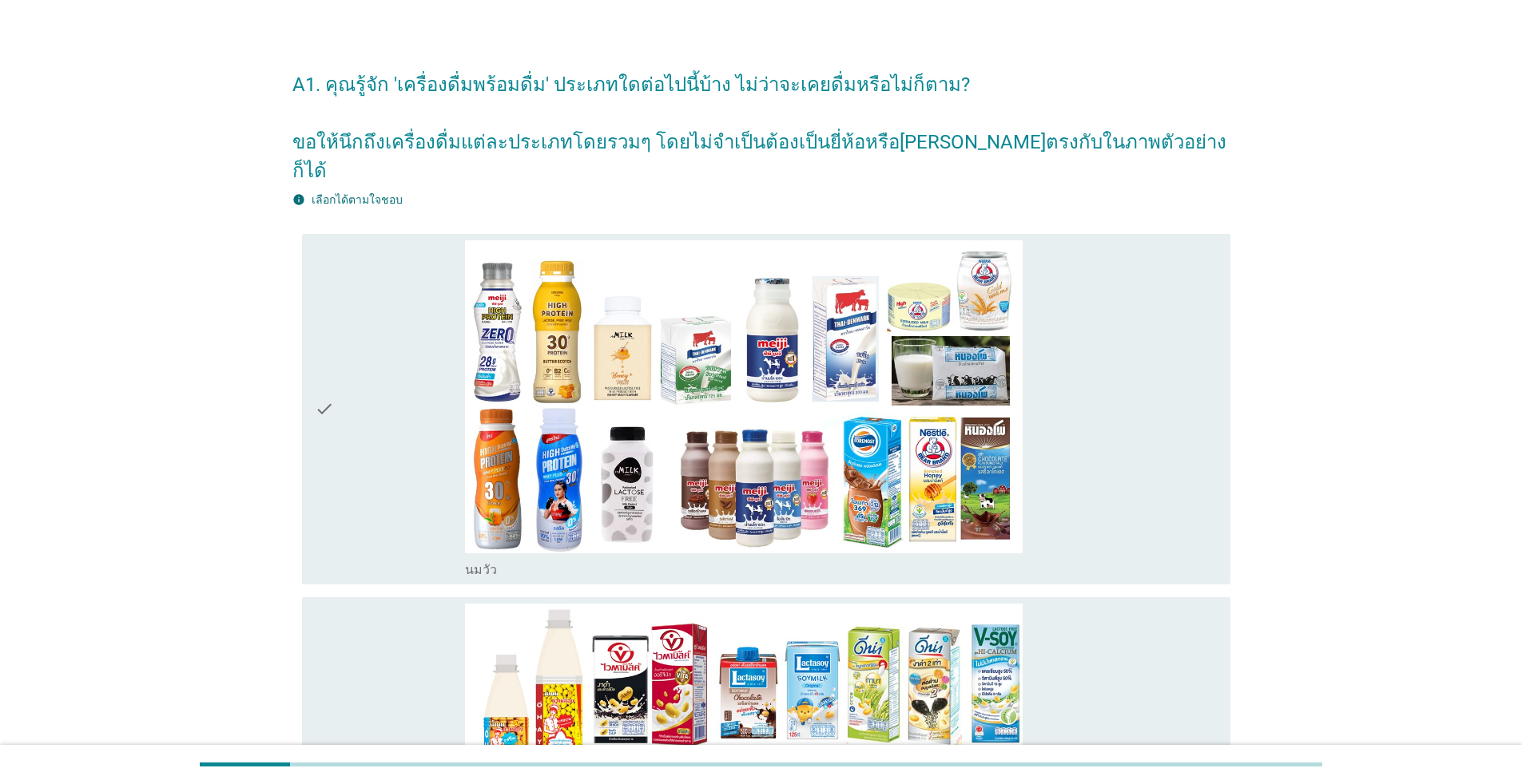
scroll to position [0, 0]
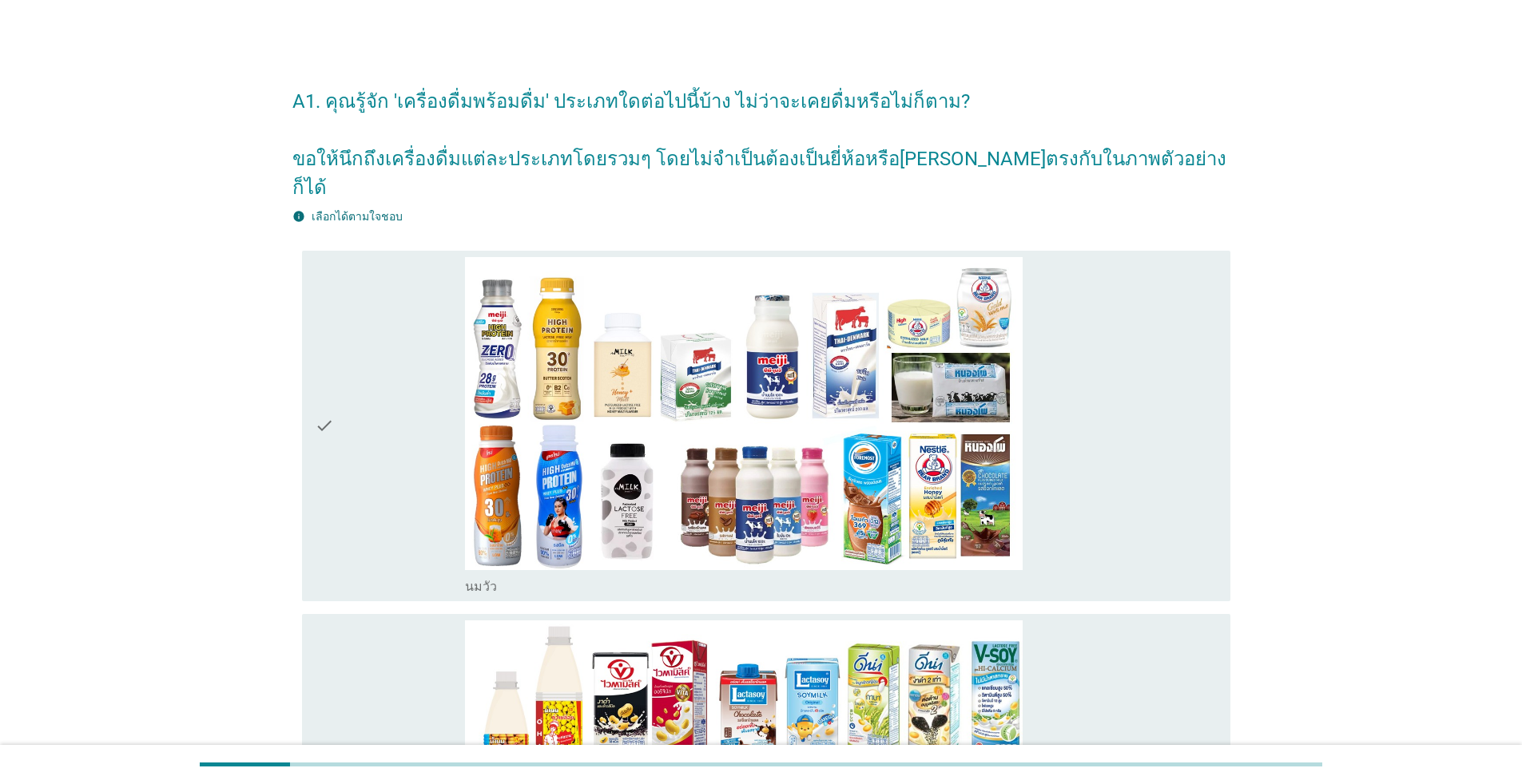
click at [327, 396] on icon "check" at bounding box center [325, 426] width 19 height 339
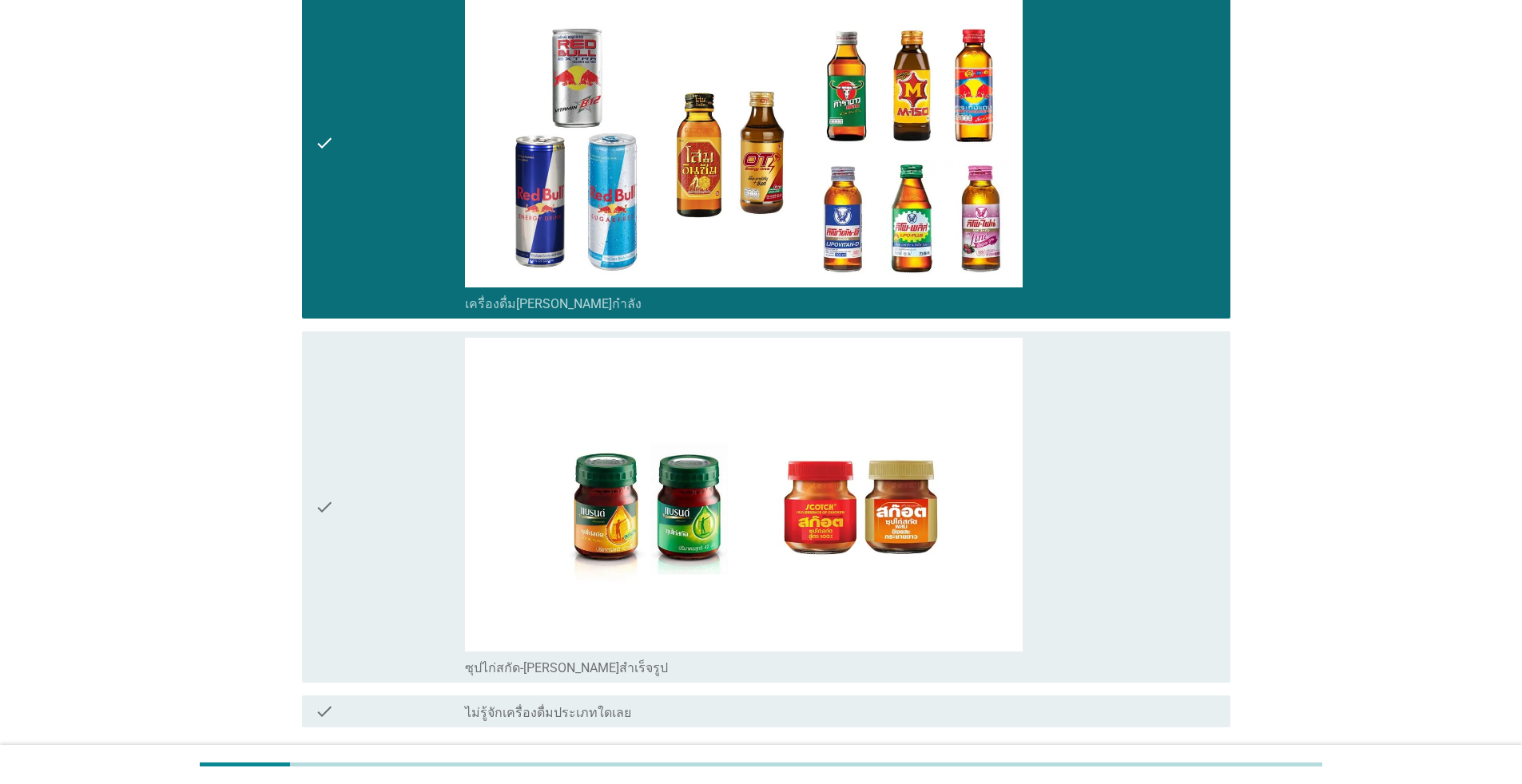
scroll to position [4753, 0]
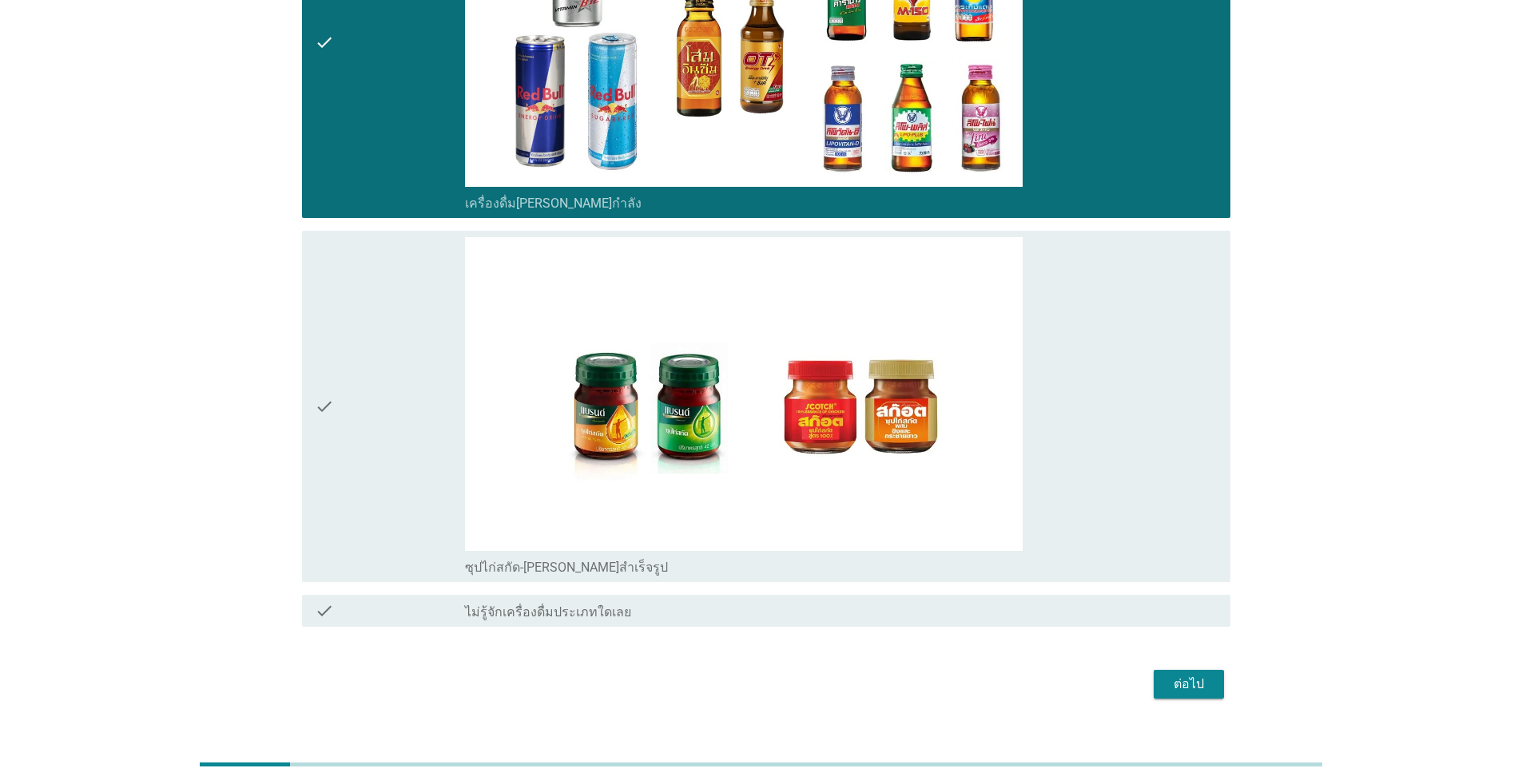
click at [786, 675] on div "ต่อไป" at bounding box center [1188, 685] width 45 height 19
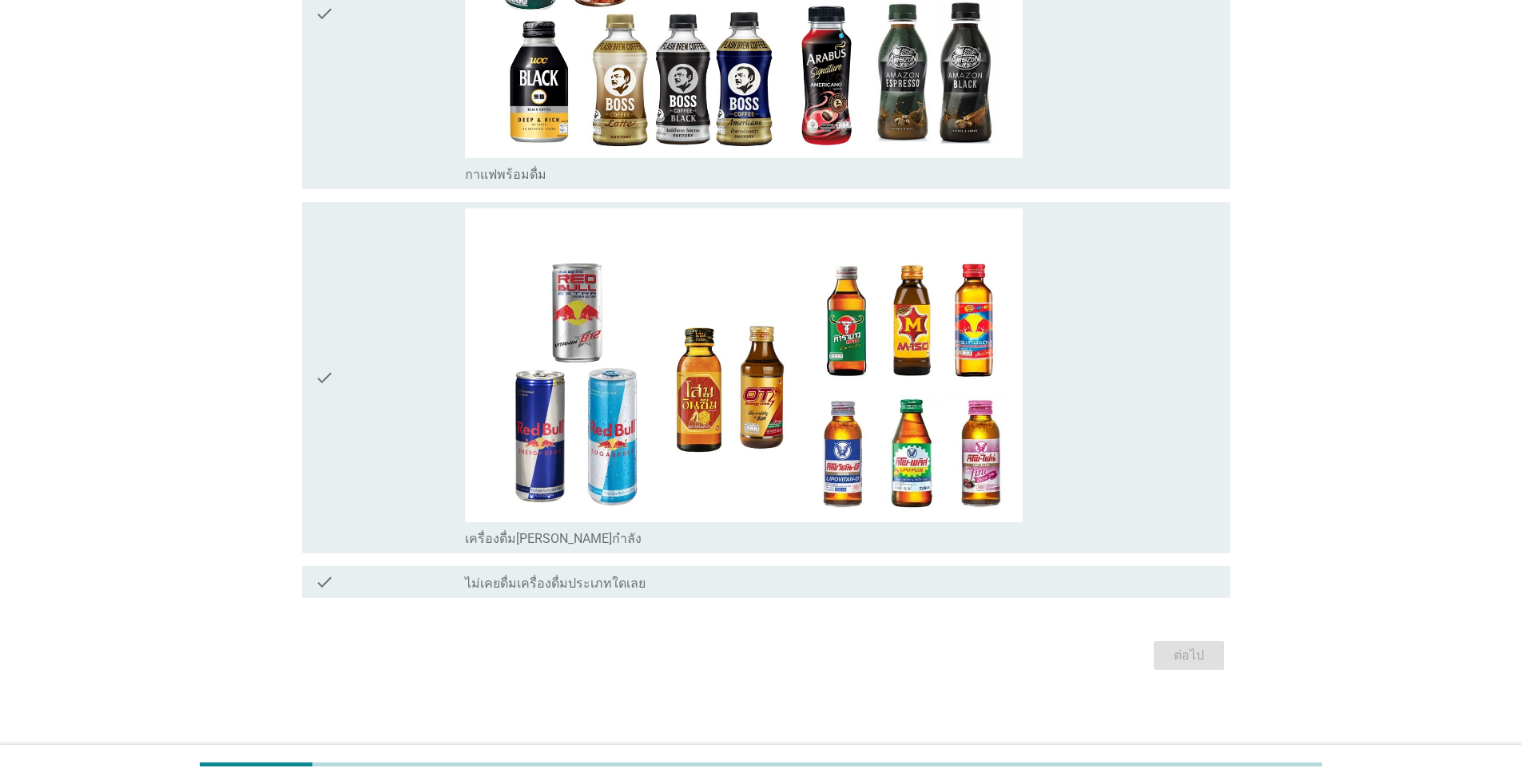
scroll to position [0, 0]
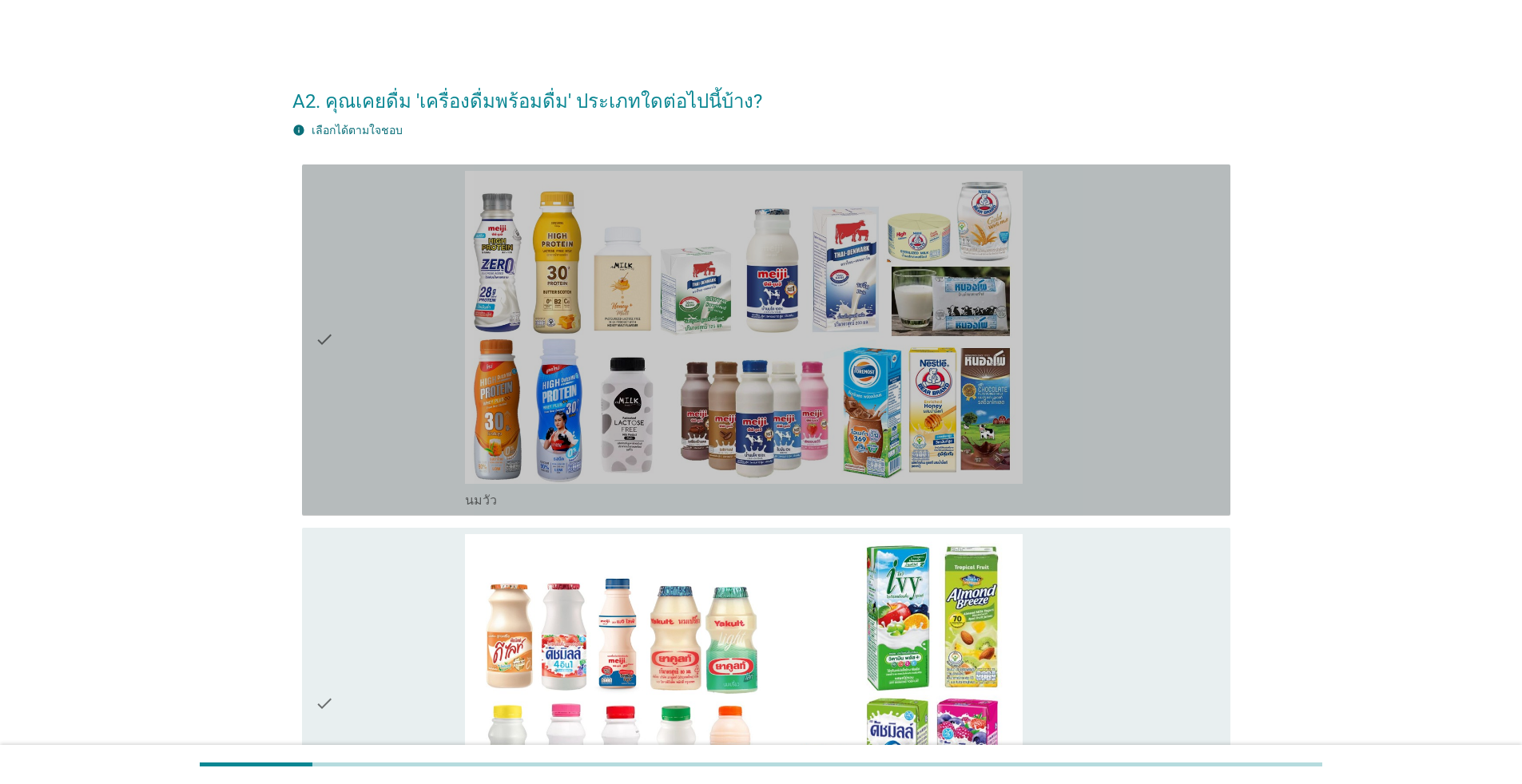
click at [321, 342] on icon "check" at bounding box center [325, 340] width 19 height 339
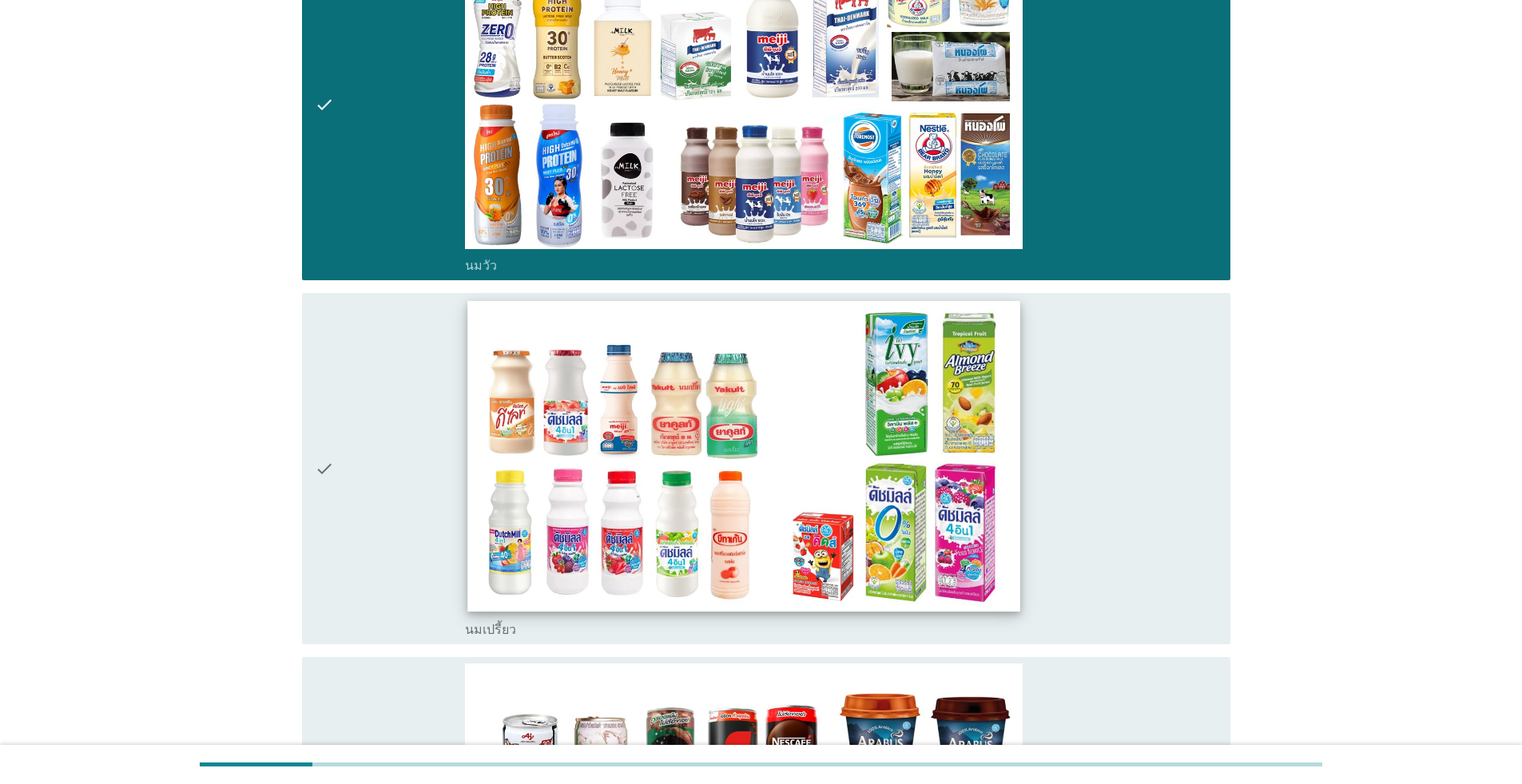
scroll to position [239, 0]
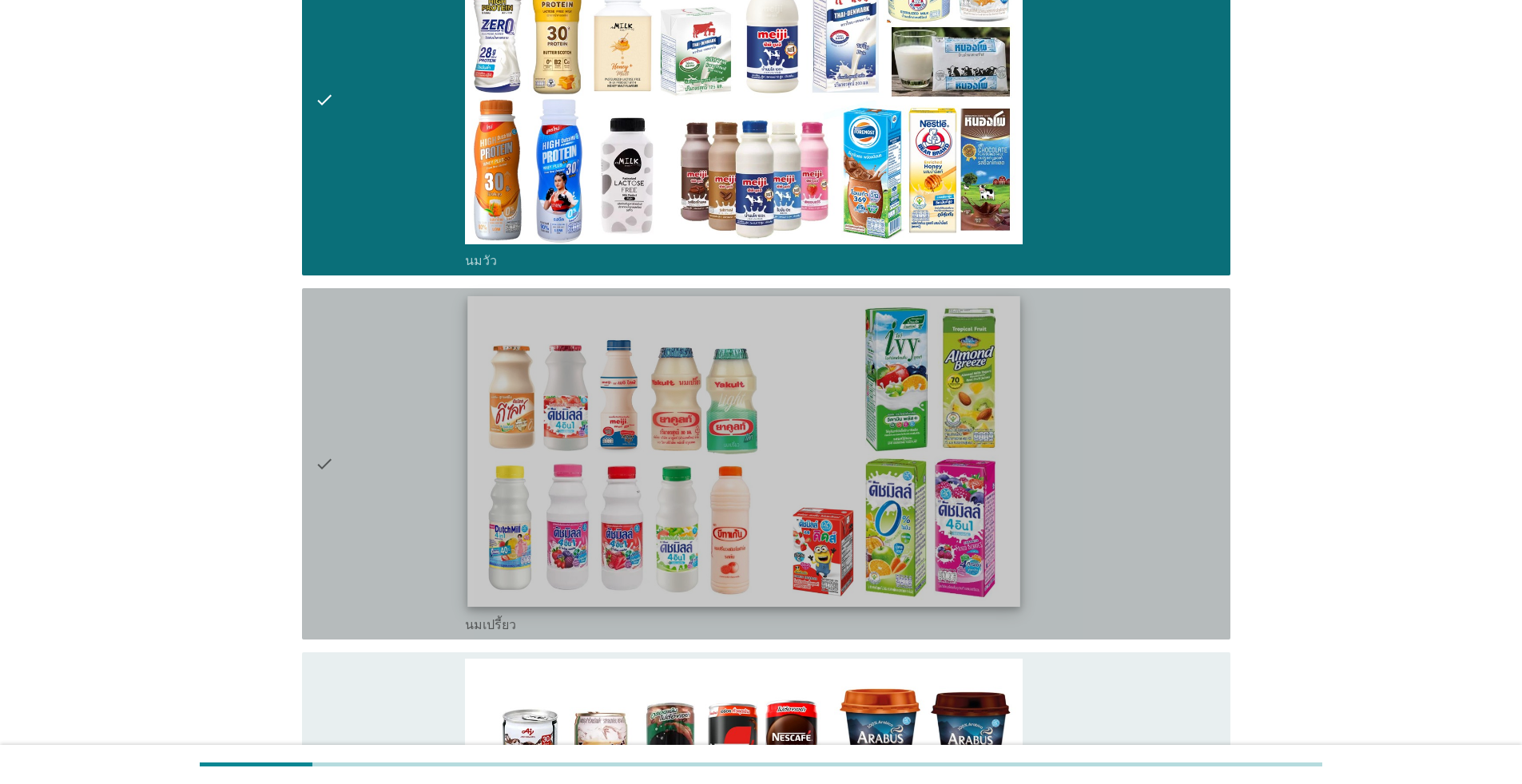
click at [601, 474] on img at bounding box center [743, 451] width 552 height 311
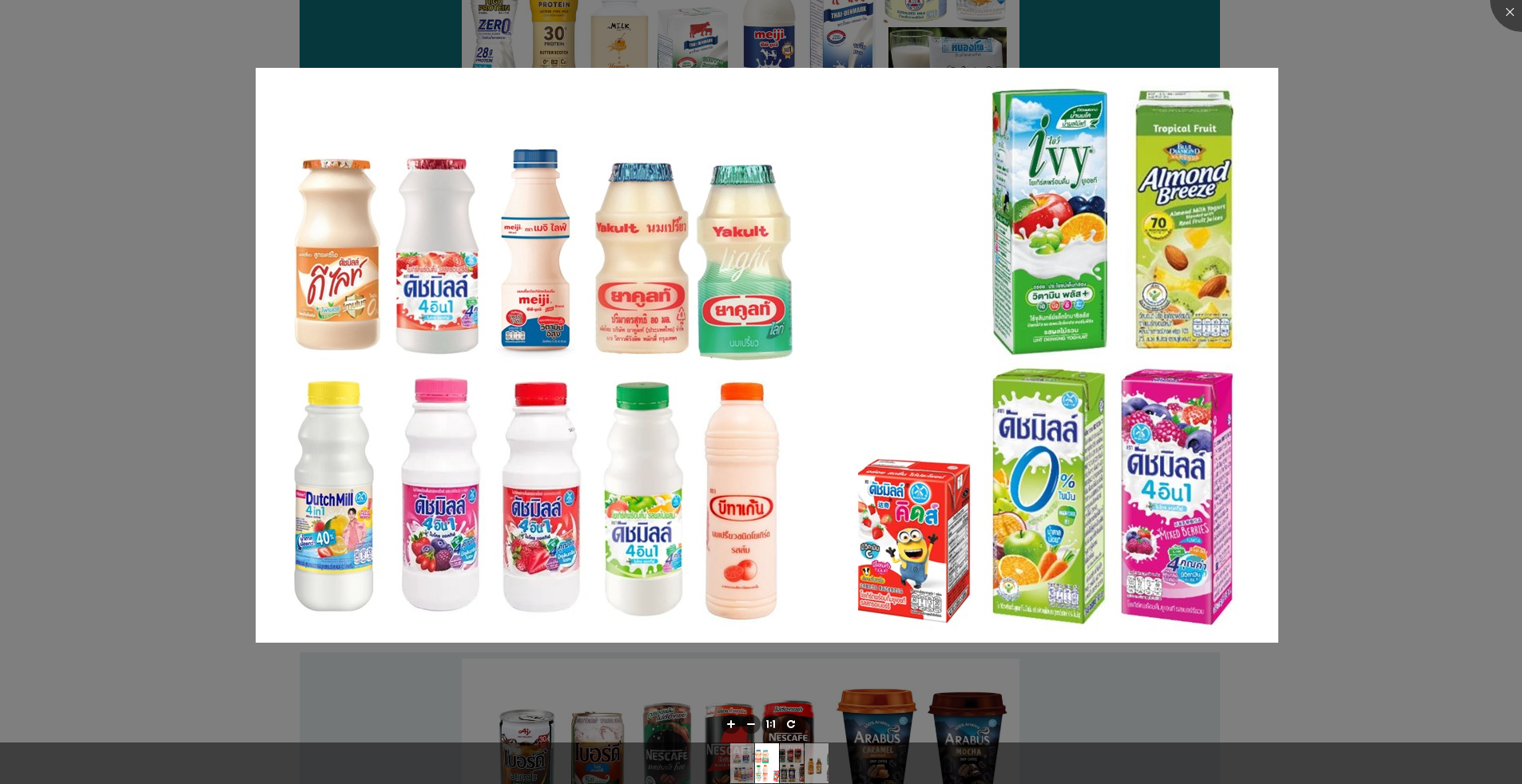
scroll to position [719, 0]
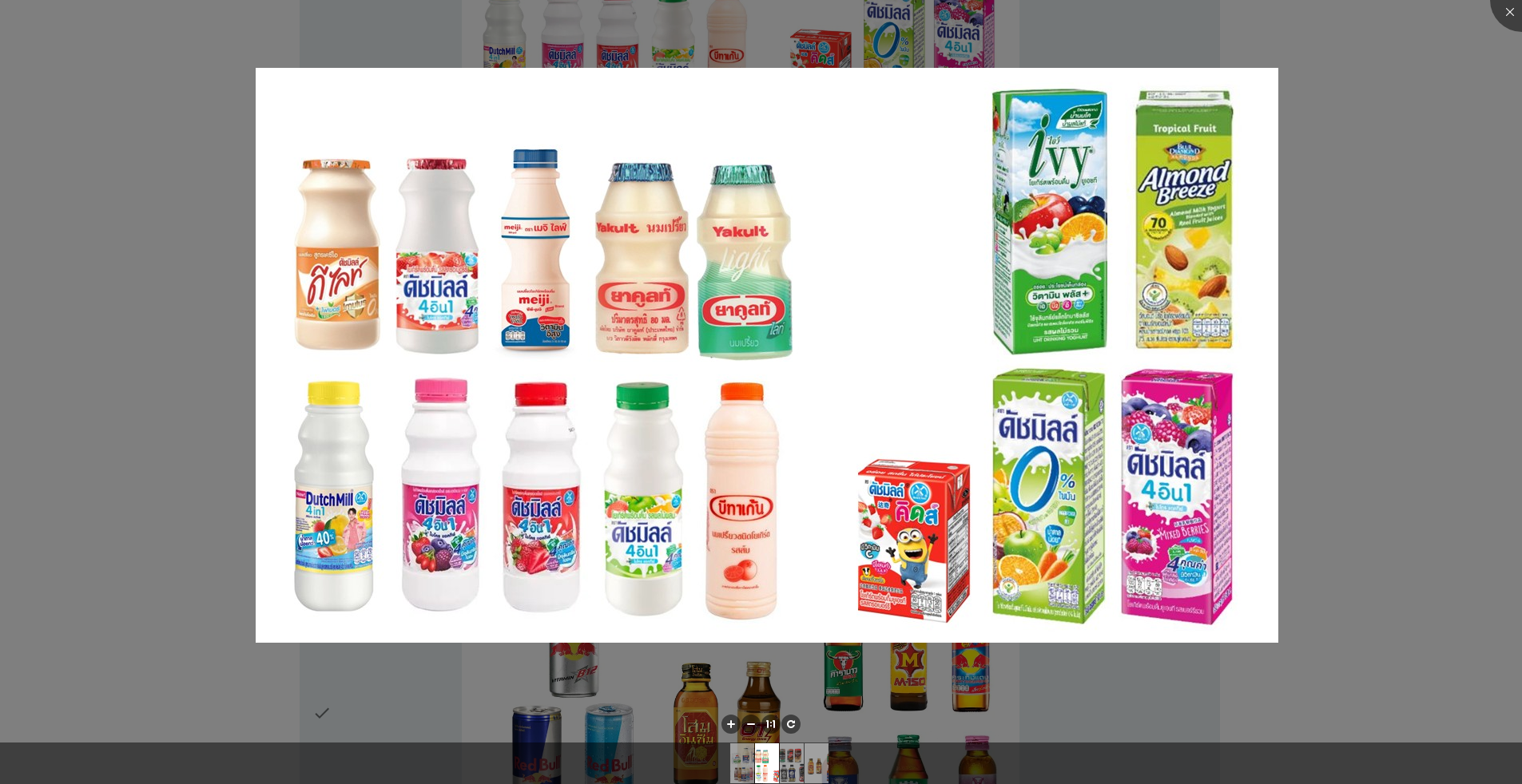
click at [786, 174] on div at bounding box center [761, 392] width 1522 height 784
click at [786, 9] on div at bounding box center [1522, 0] width 64 height 64
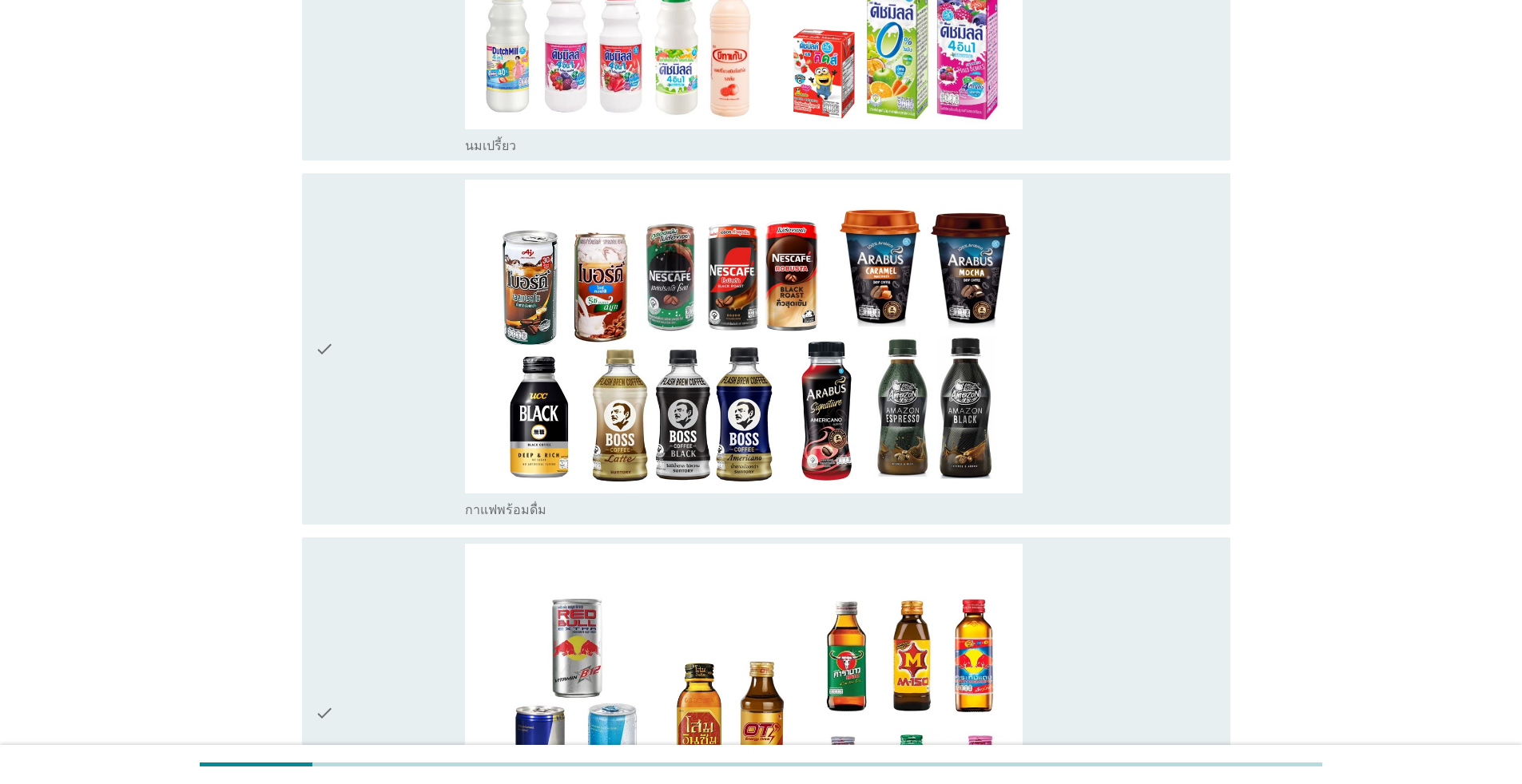
click at [328, 355] on icon "check" at bounding box center [325, 348] width 19 height 339
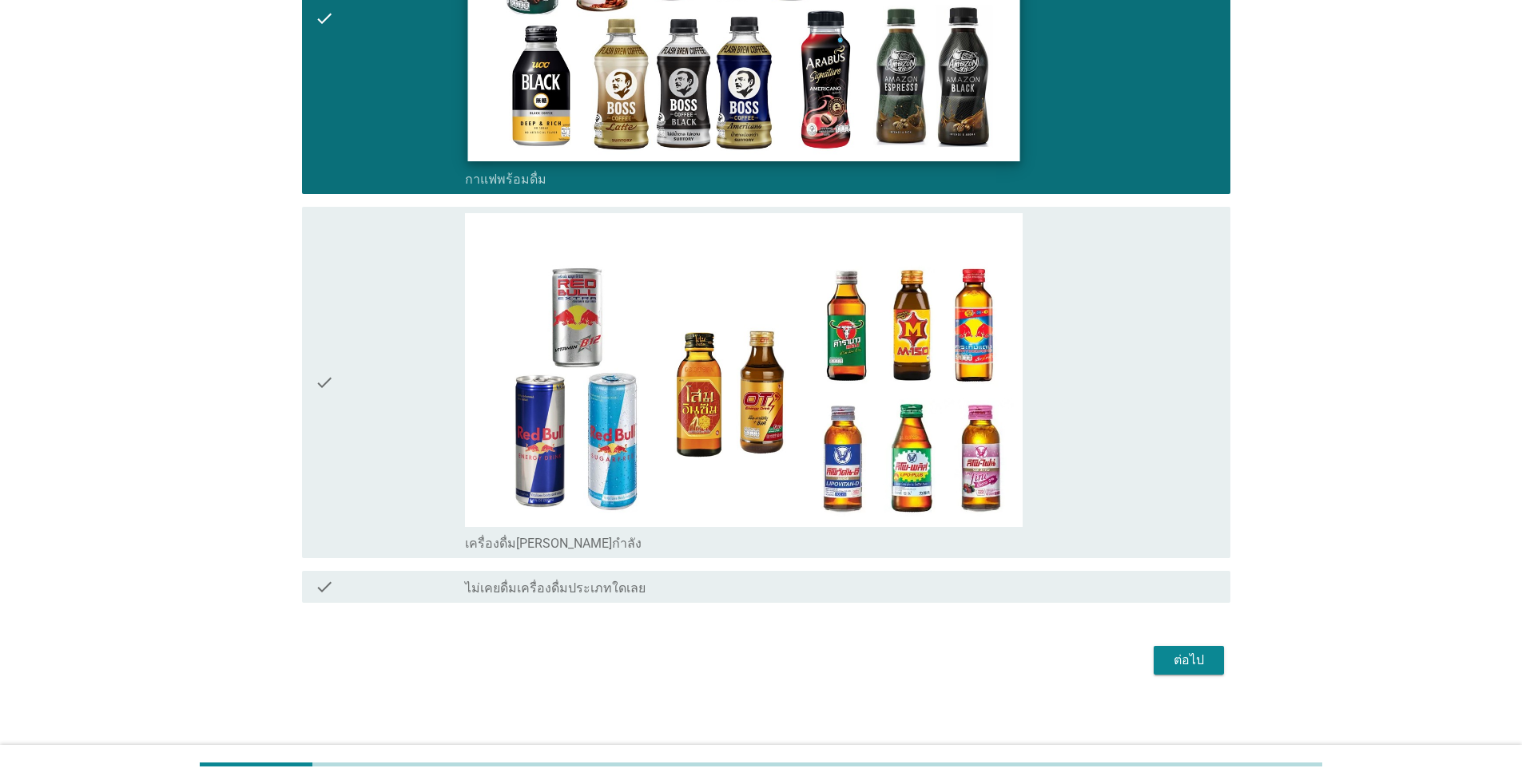
scroll to position [1054, 0]
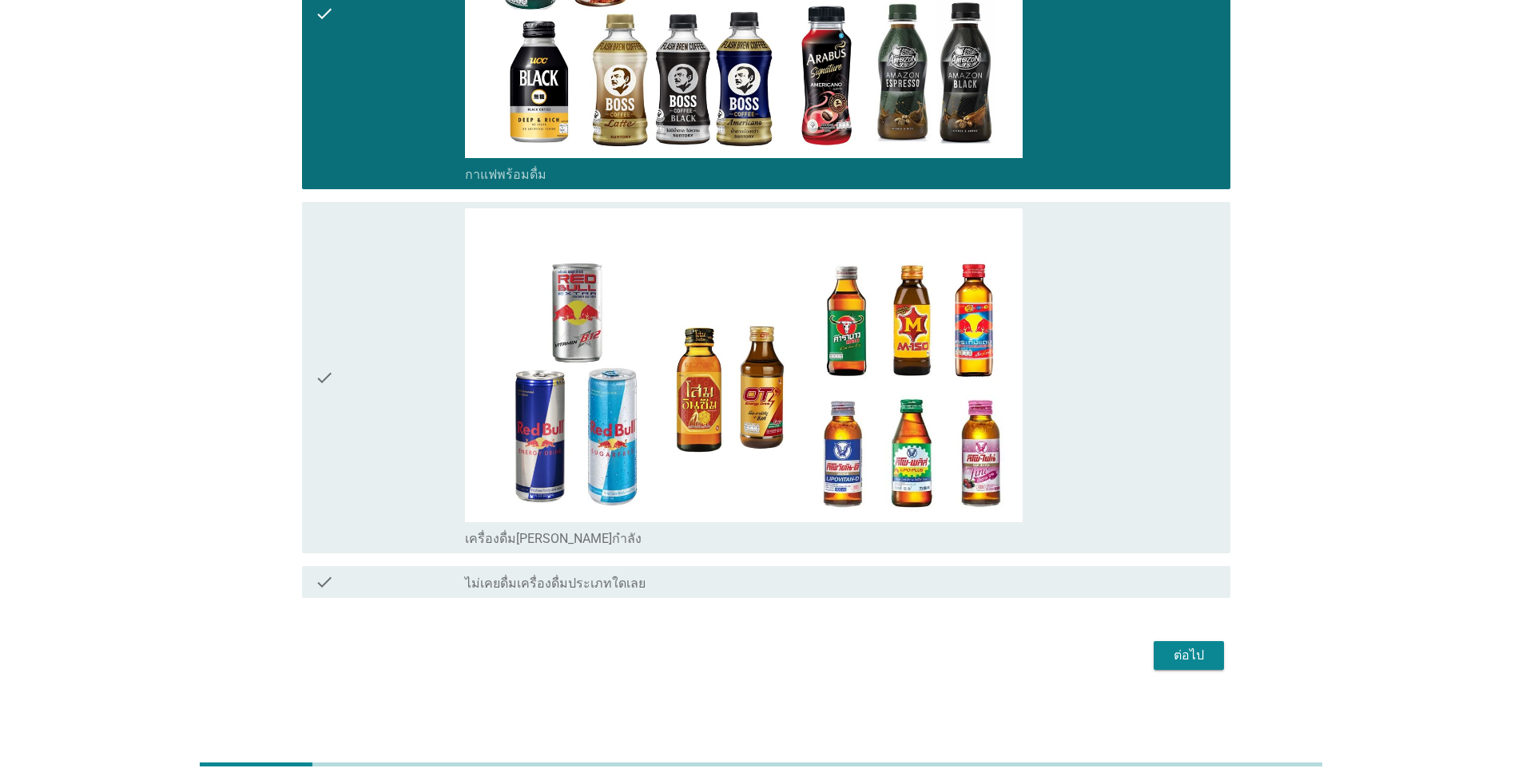
click at [786, 655] on div "ต่อไป" at bounding box center [1188, 656] width 45 height 19
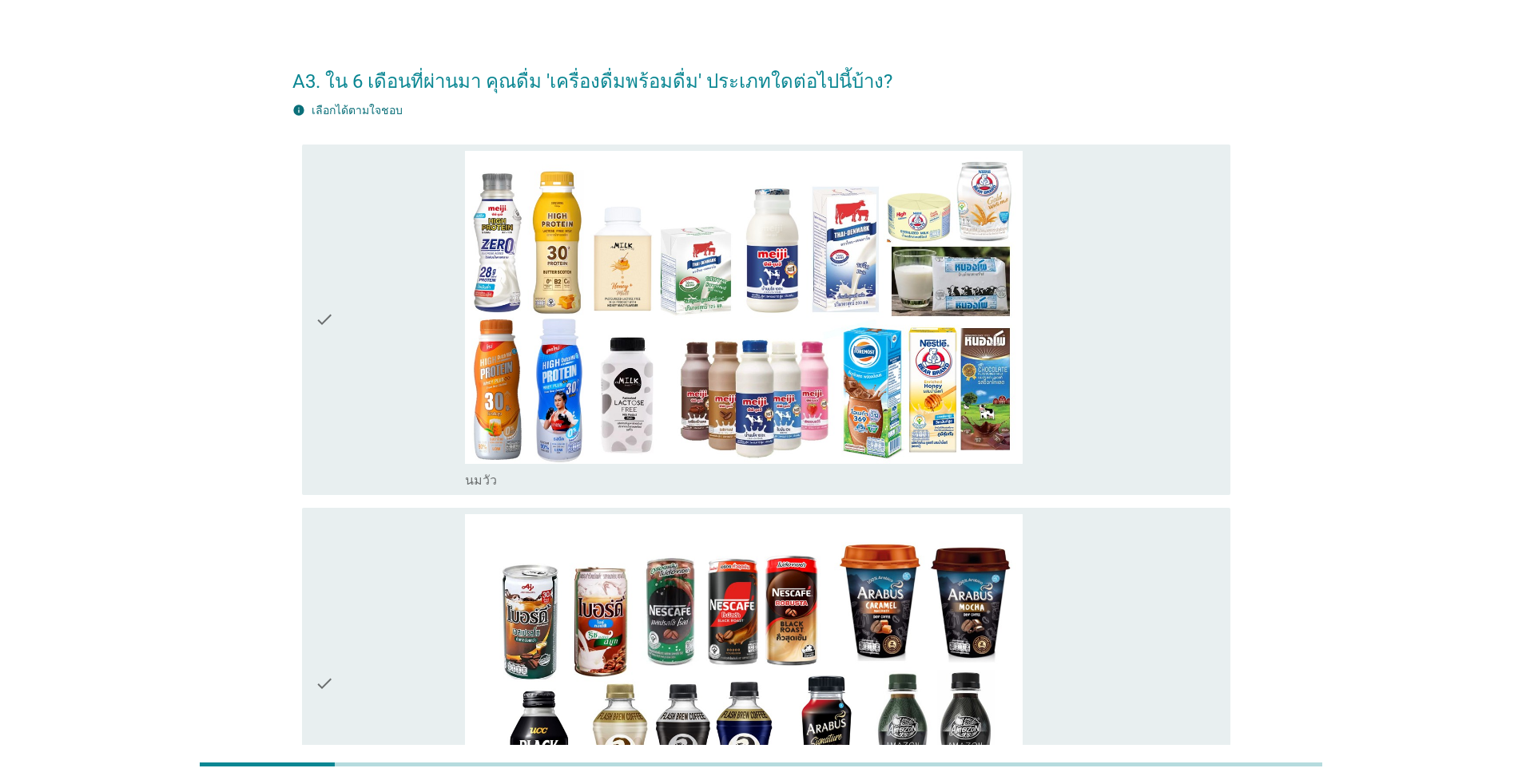
scroll to position [0, 0]
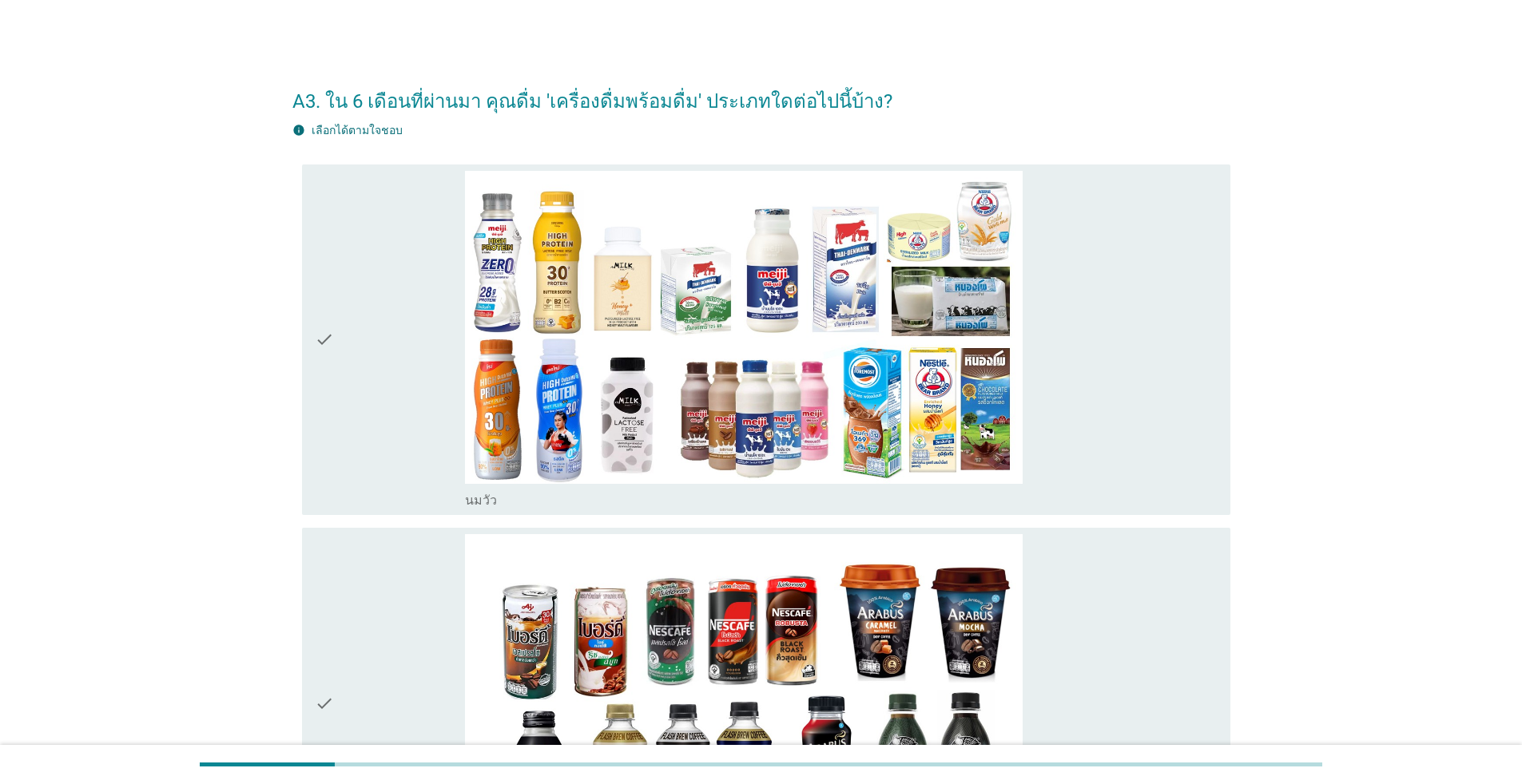
click at [331, 329] on icon "check" at bounding box center [325, 340] width 19 height 339
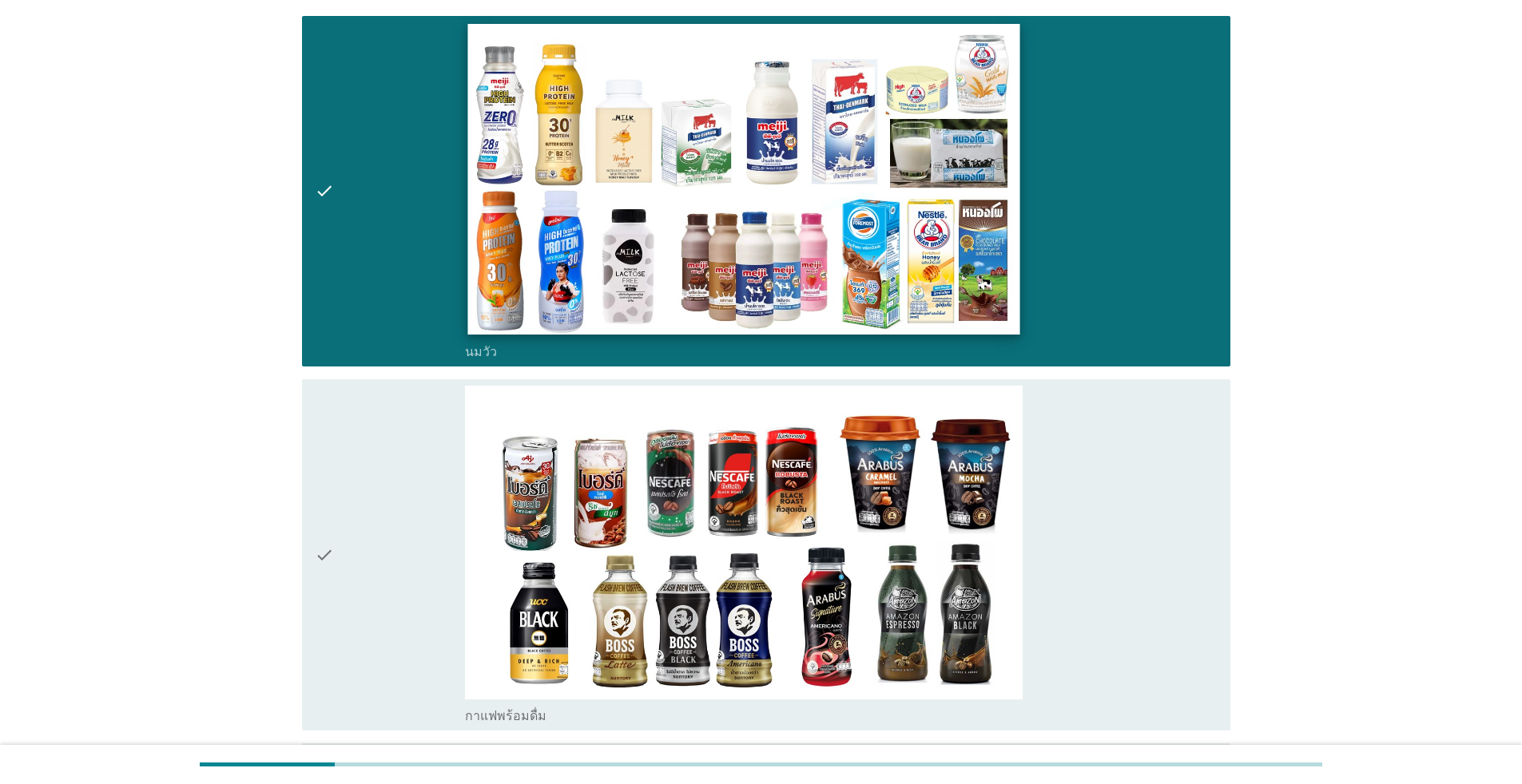
scroll to position [326, 0]
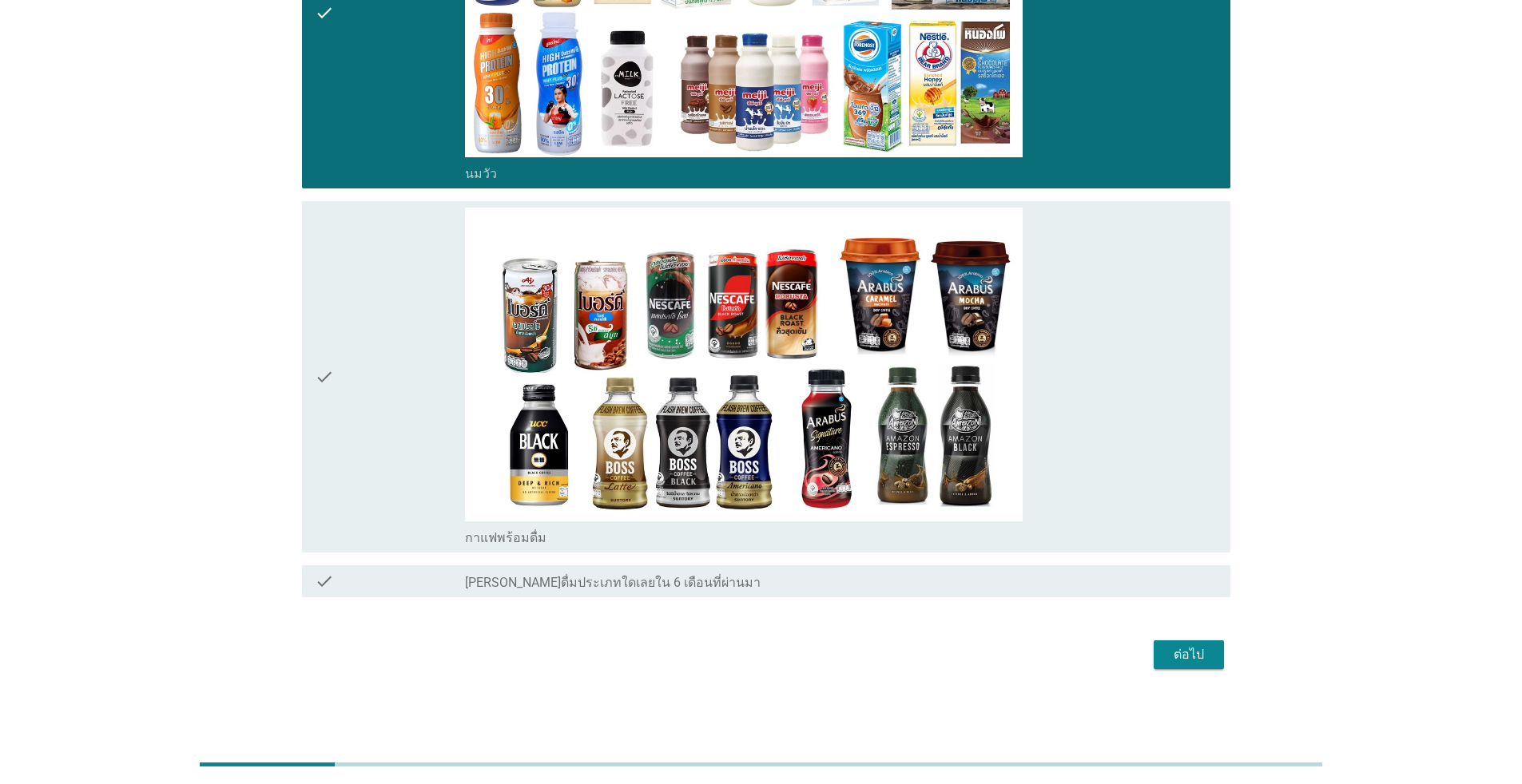
click at [327, 377] on icon "check" at bounding box center [325, 377] width 19 height 339
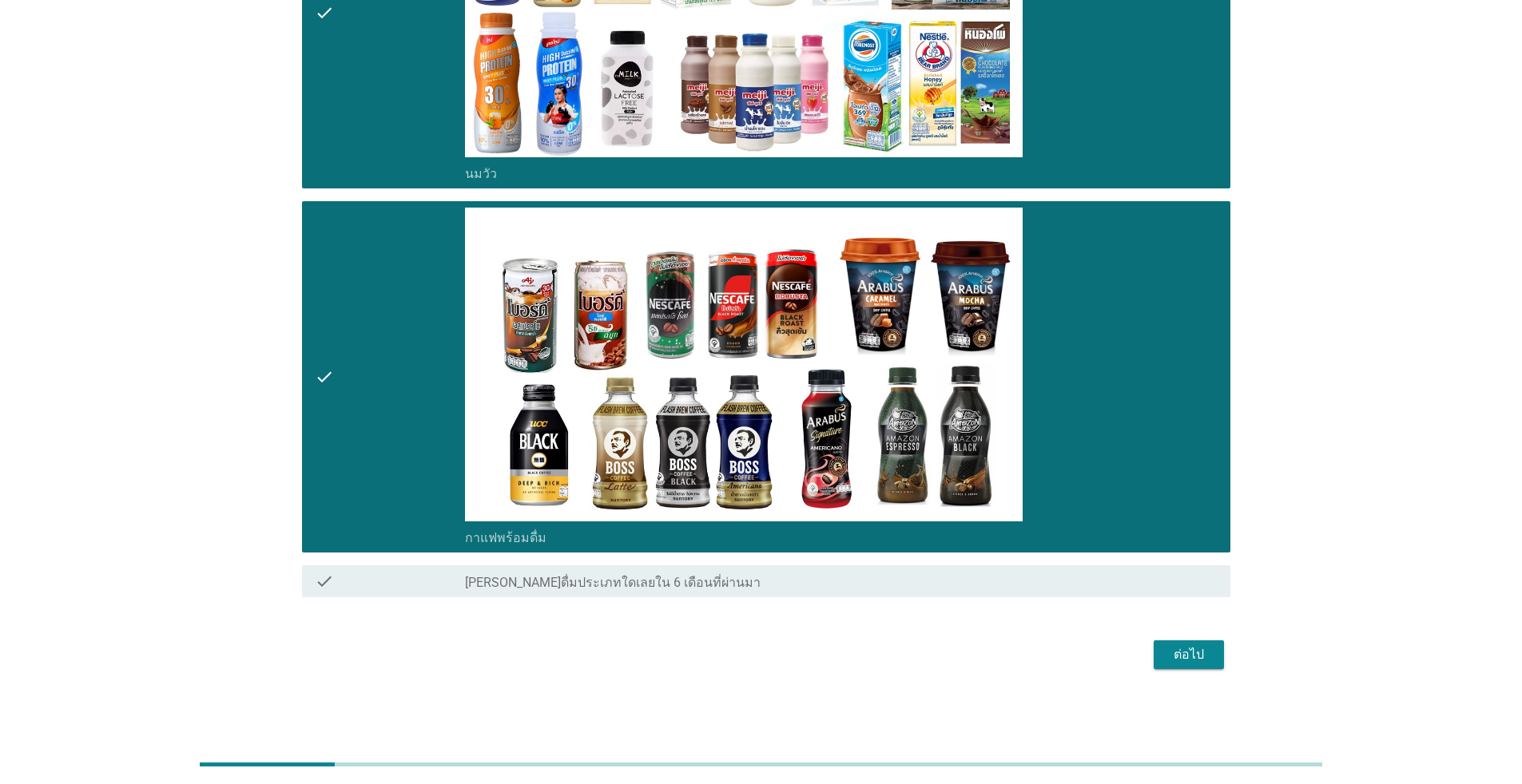
click at [786, 657] on div "ต่อไป" at bounding box center [1188, 656] width 45 height 19
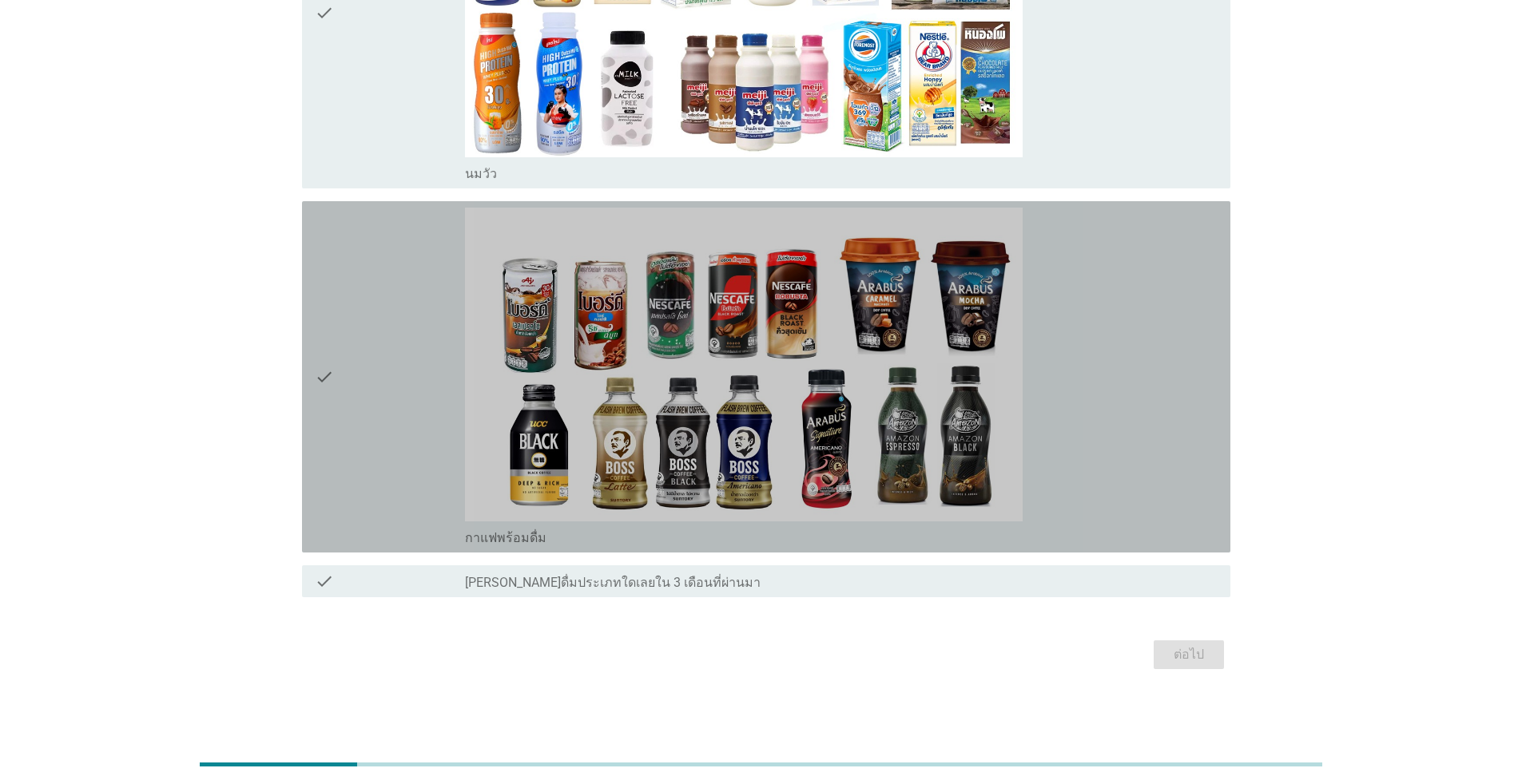
click at [335, 376] on div "check" at bounding box center [390, 377] width 151 height 339
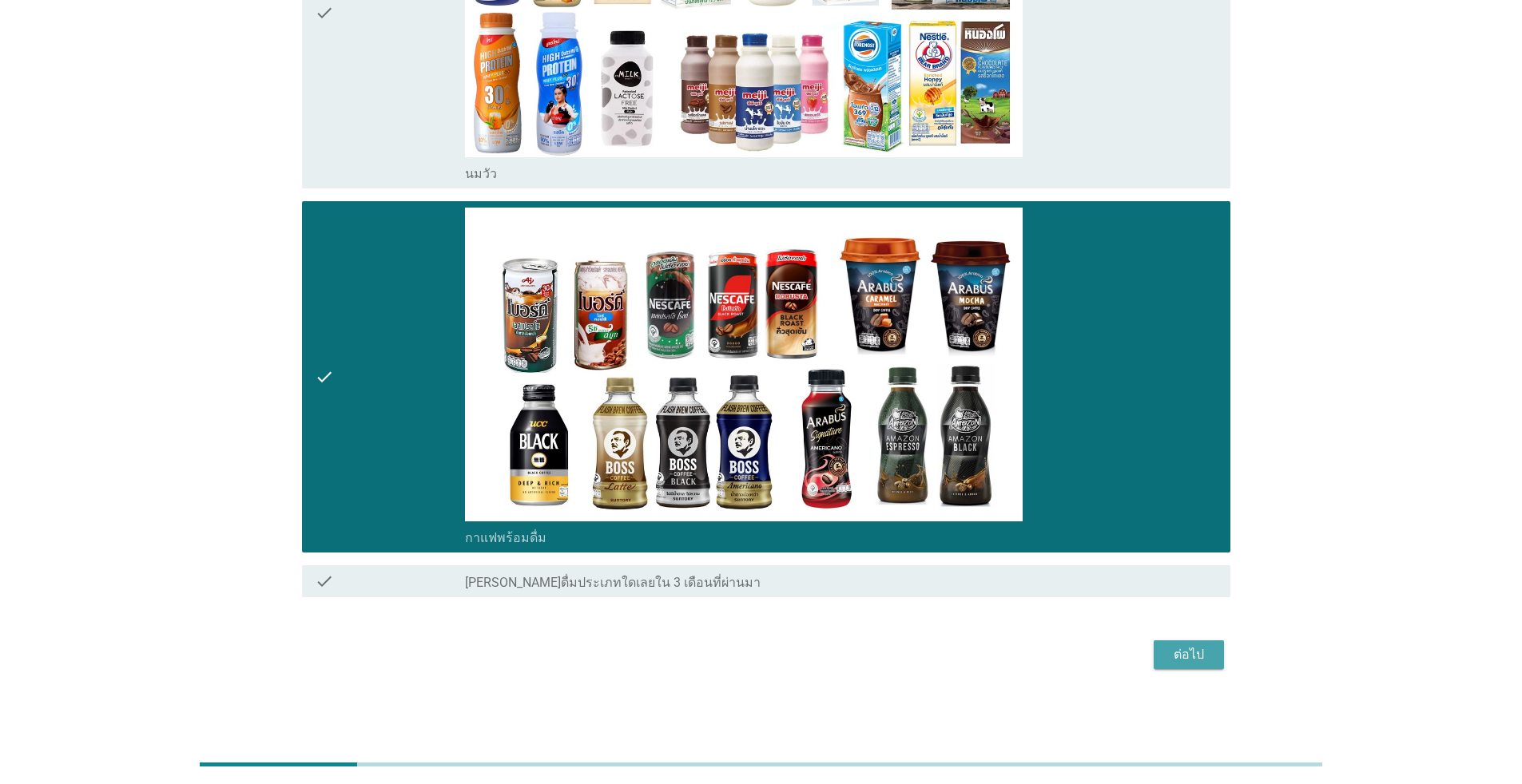
click at [786, 646] on div "ต่อไป" at bounding box center [1188, 656] width 45 height 19
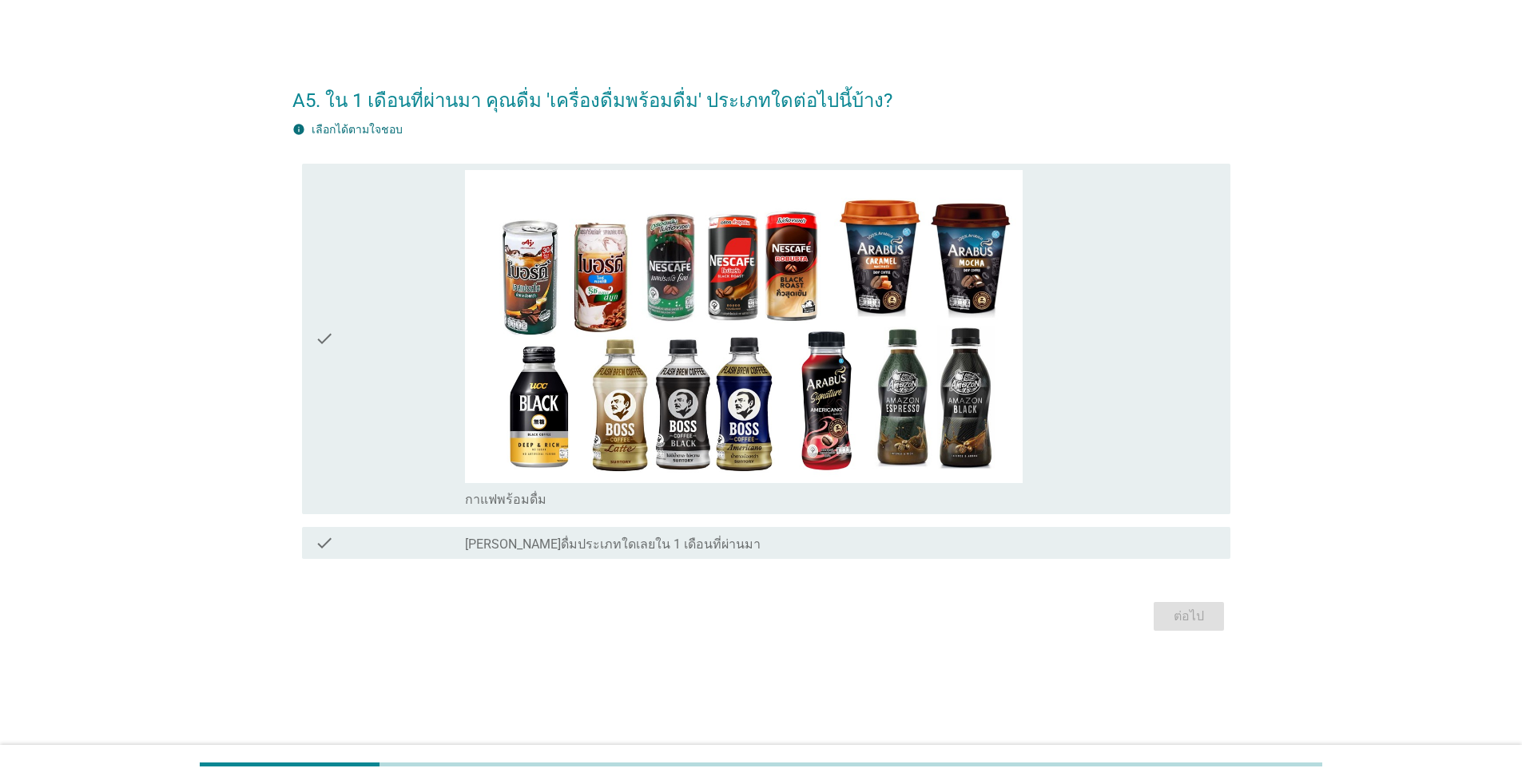
scroll to position [0, 0]
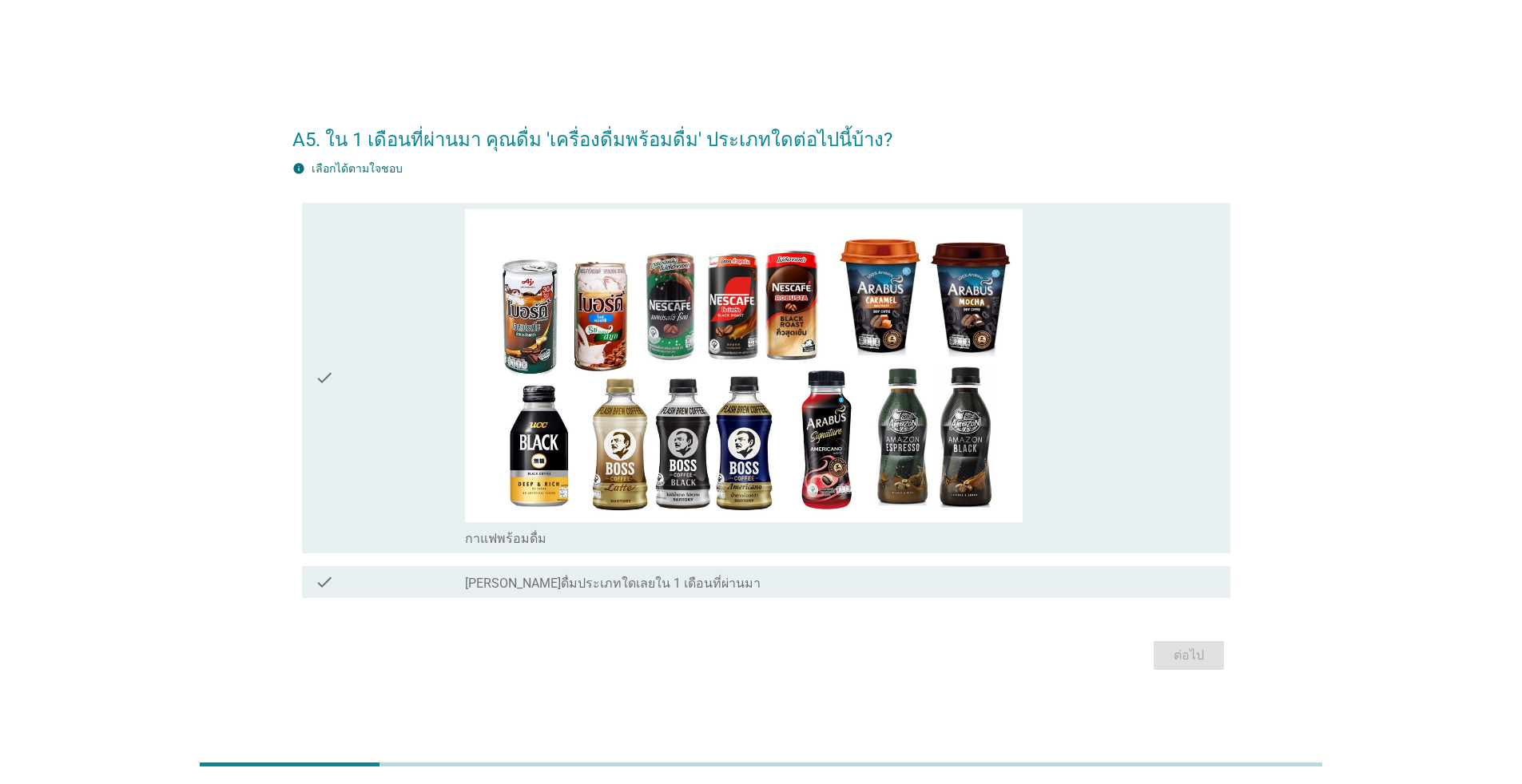
click at [324, 370] on icon "check" at bounding box center [325, 378] width 19 height 339
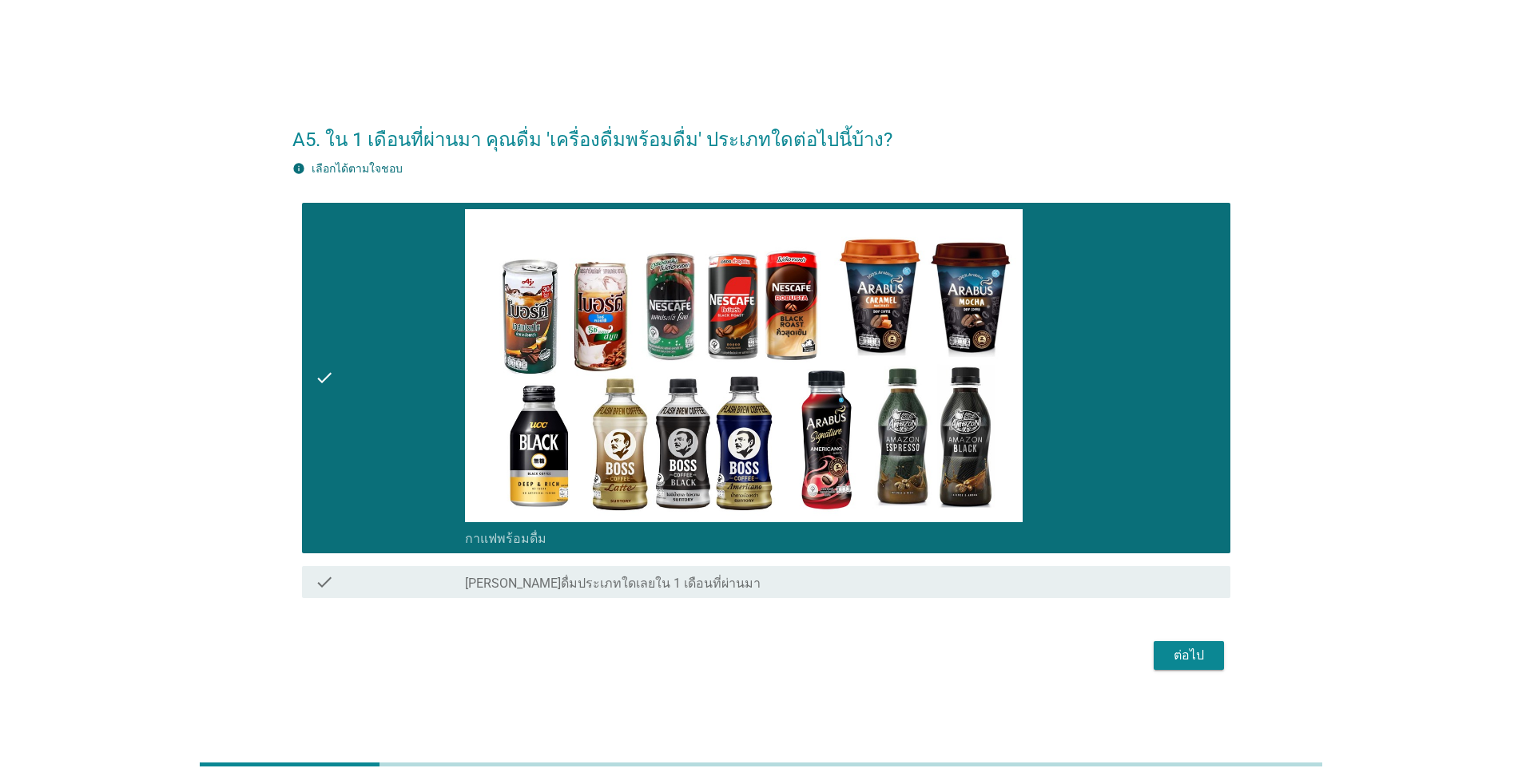
click at [786, 659] on button "ต่อไป" at bounding box center [1189, 656] width 70 height 29
